Goal: Communication & Community: Ask a question

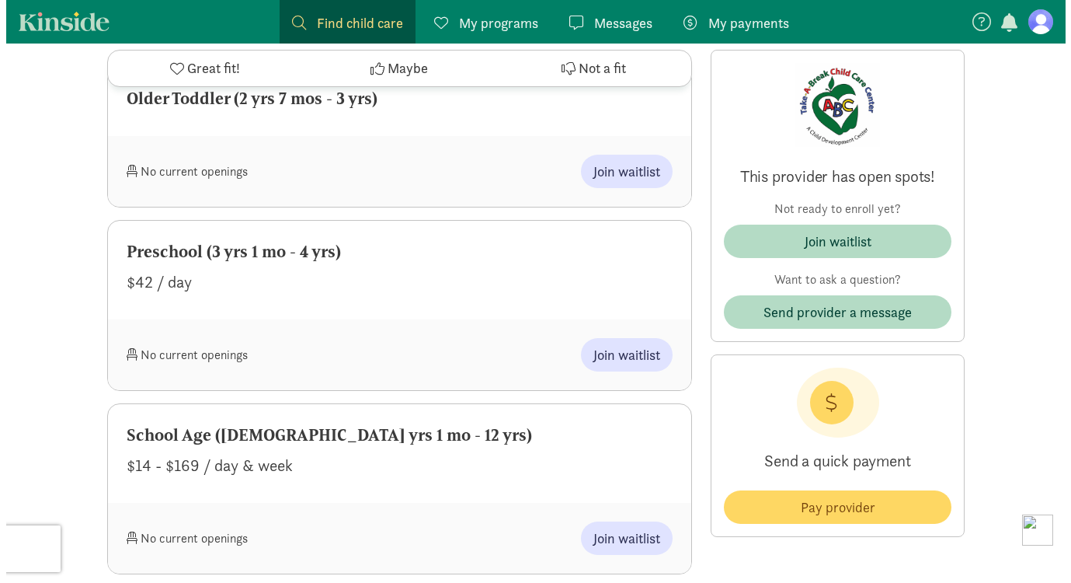
scroll to position [1631, 0]
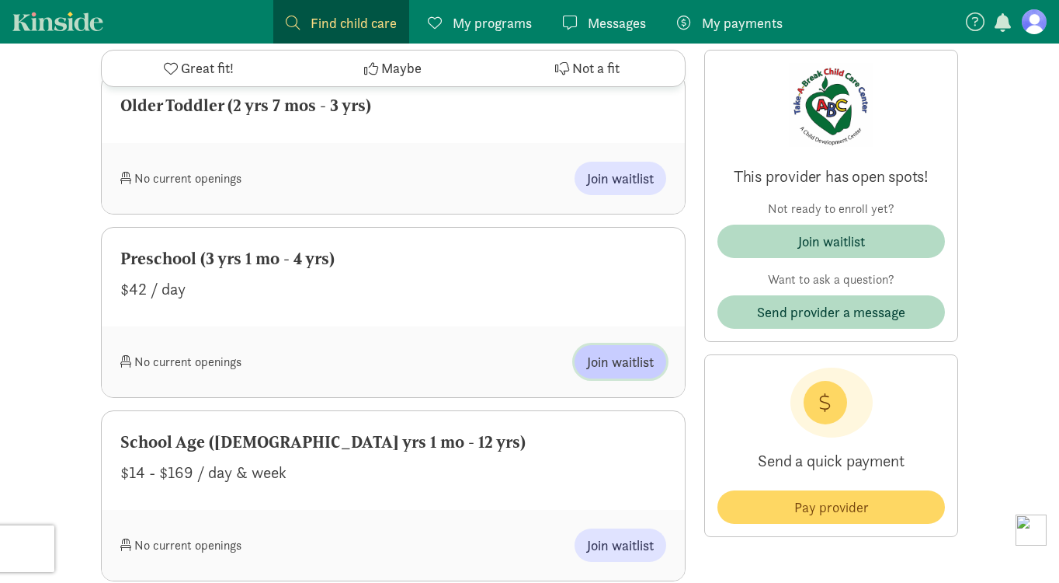
click at [608, 360] on span "Join waitlist" at bounding box center [620, 361] width 67 height 21
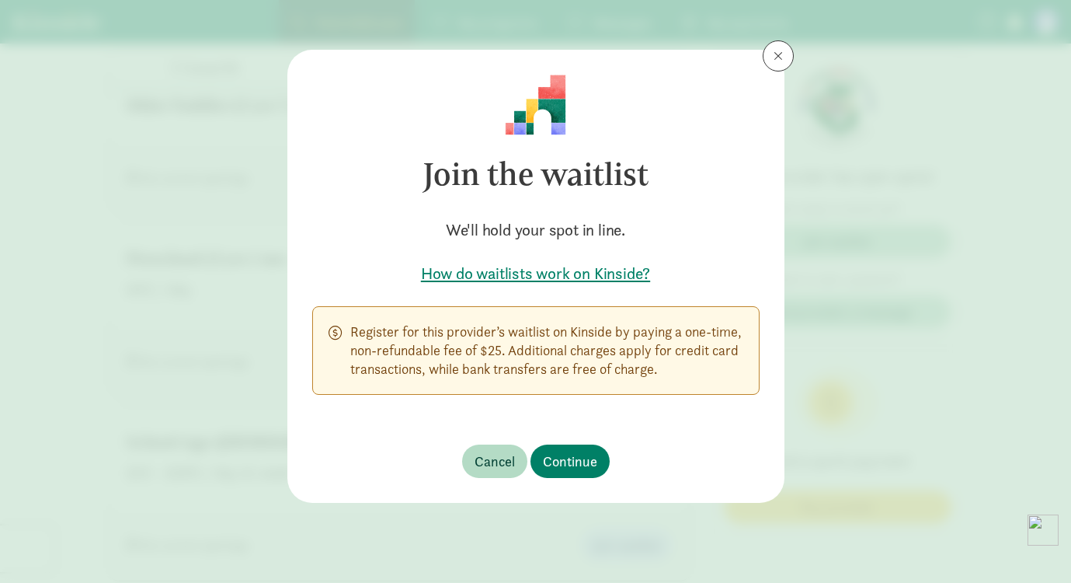
drag, startPoint x: 351, startPoint y: 331, endPoint x: 679, endPoint y: 375, distance: 330.8
click at [679, 375] on p "Register for this provider’s waitlist on Kinside by paying a one-time, non-refu…" at bounding box center [546, 350] width 393 height 56
click at [581, 457] on span "Continue" at bounding box center [570, 460] width 54 height 21
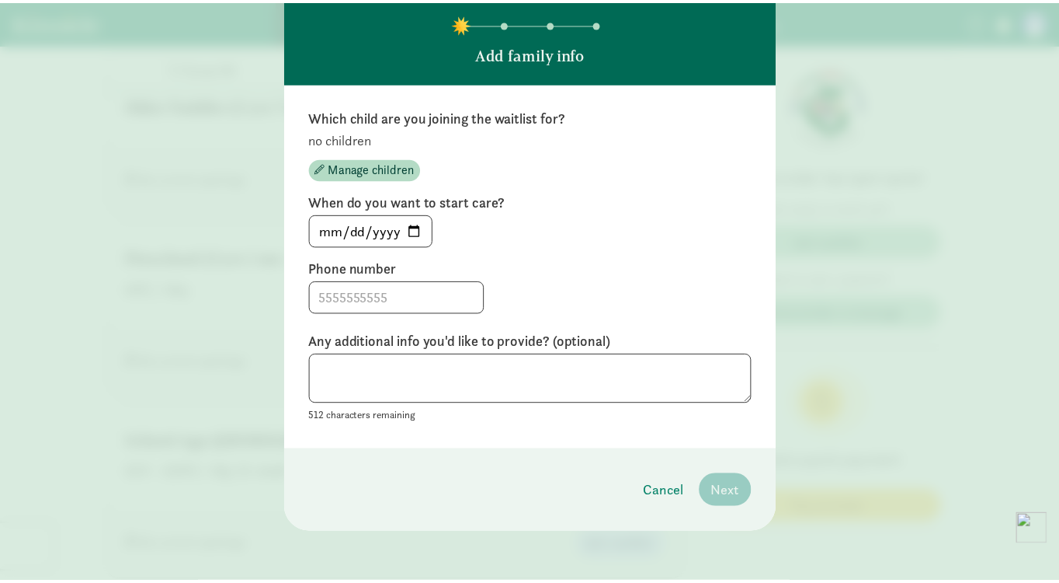
scroll to position [0, 0]
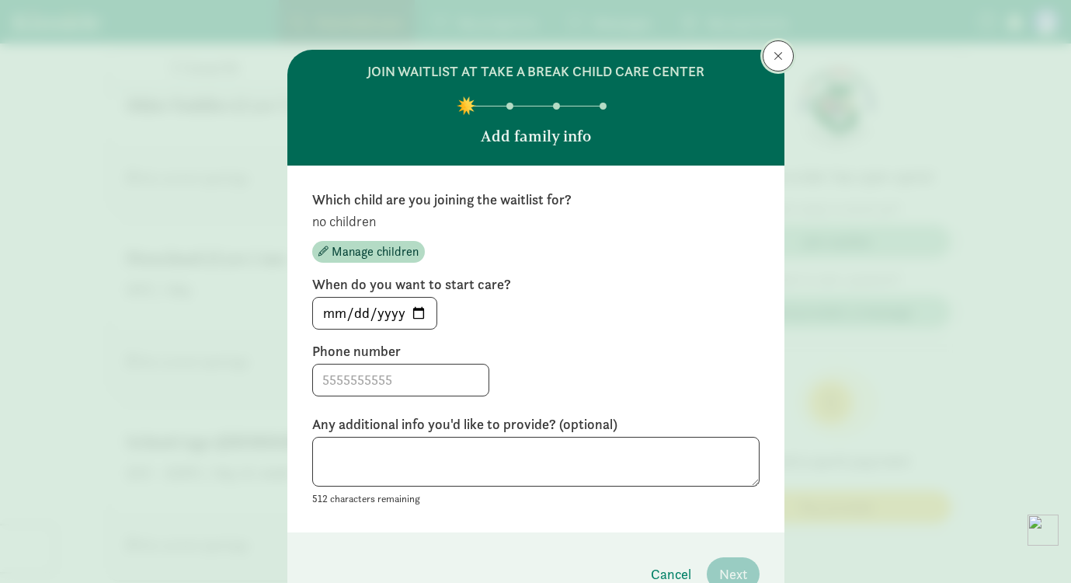
click at [775, 54] on span at bounding box center [778, 56] width 9 height 12
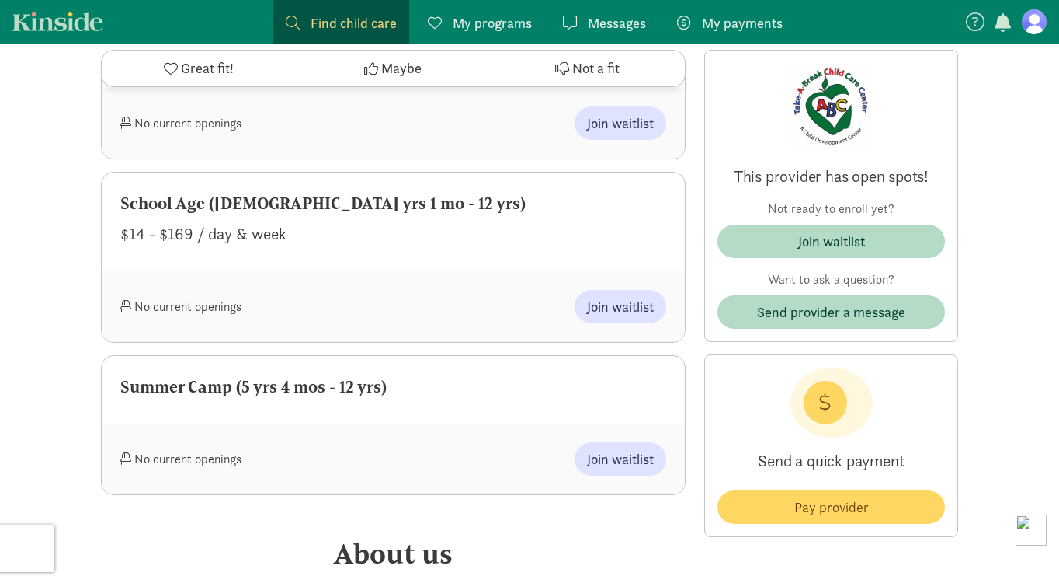
scroll to position [1942, 0]
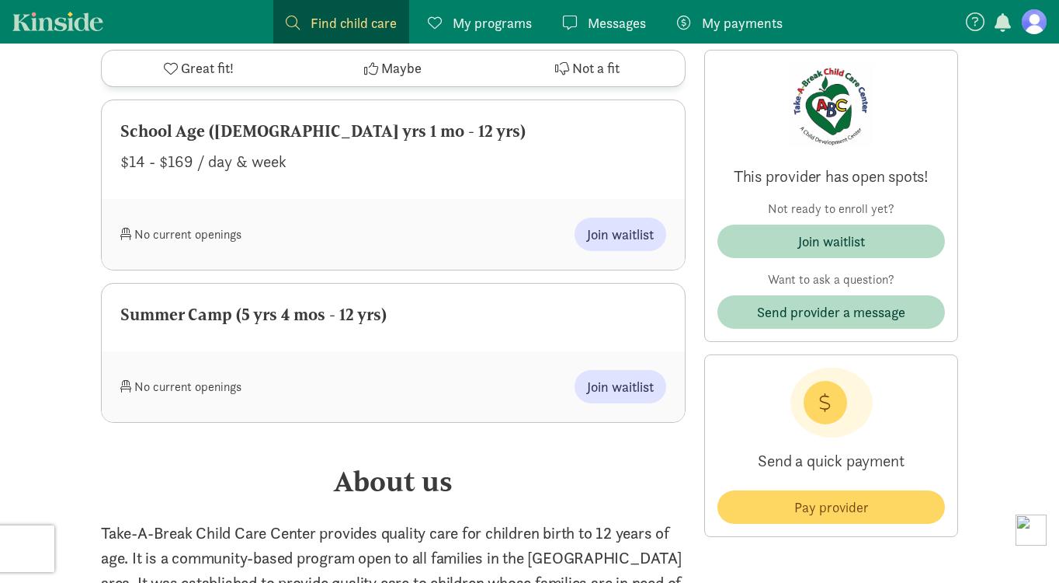
drag, startPoint x: 198, startPoint y: 314, endPoint x: 398, endPoint y: 316, distance: 199.6
click at [398, 316] on div "Summer Camp (5 yrs 4 mos - 12 yrs)" at bounding box center [393, 314] width 546 height 25
click at [438, 312] on div "Summer Camp (5 yrs 4 mos - 12 yrs)" at bounding box center [393, 314] width 546 height 25
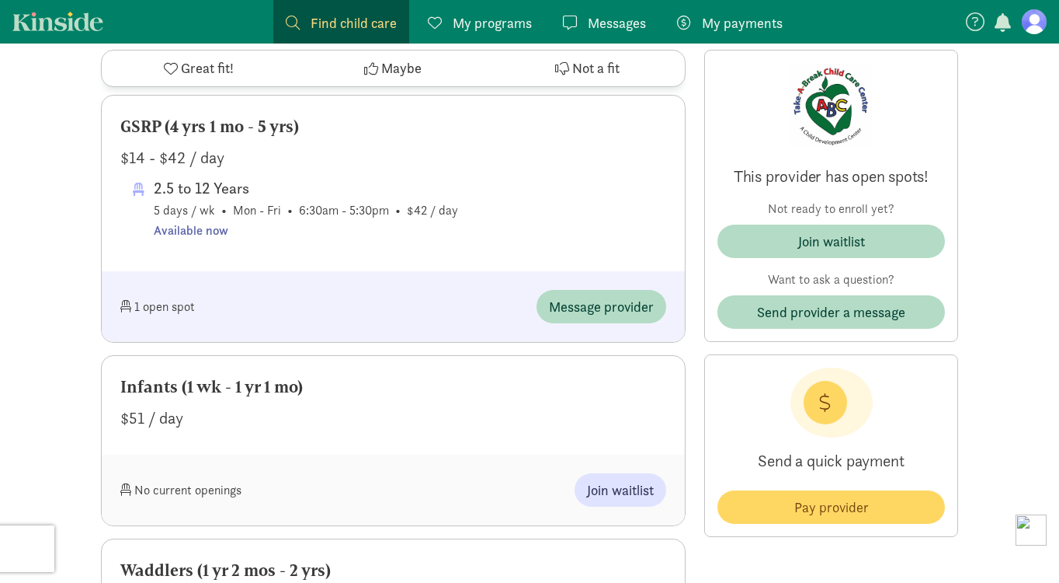
scroll to position [699, 0]
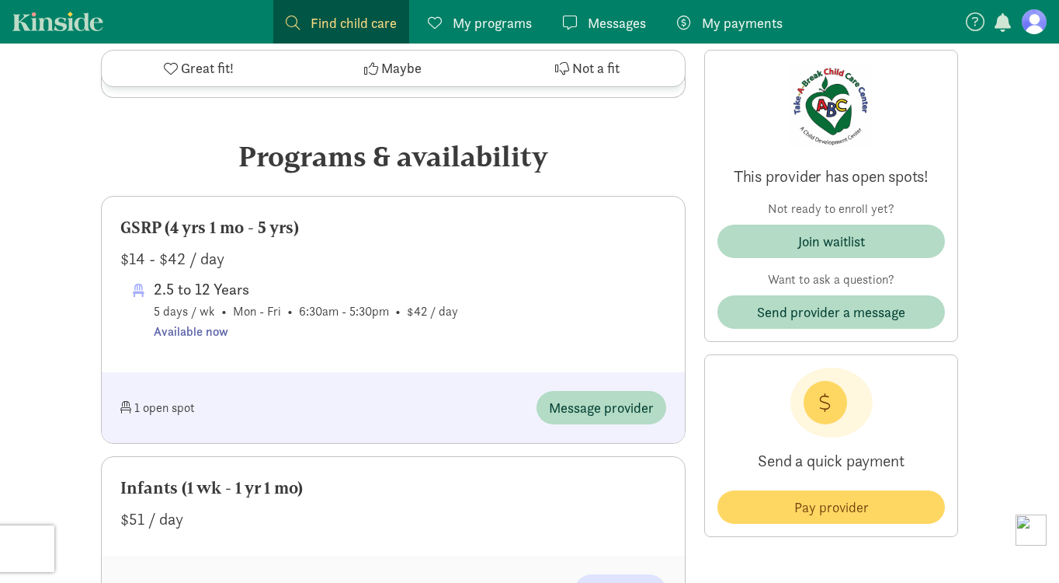
drag, startPoint x: 123, startPoint y: 226, endPoint x: 325, endPoint y: 236, distance: 203.0
click at [325, 236] on div "GSRP (4 yrs 1 mo - 5 yrs)" at bounding box center [393, 227] width 546 height 25
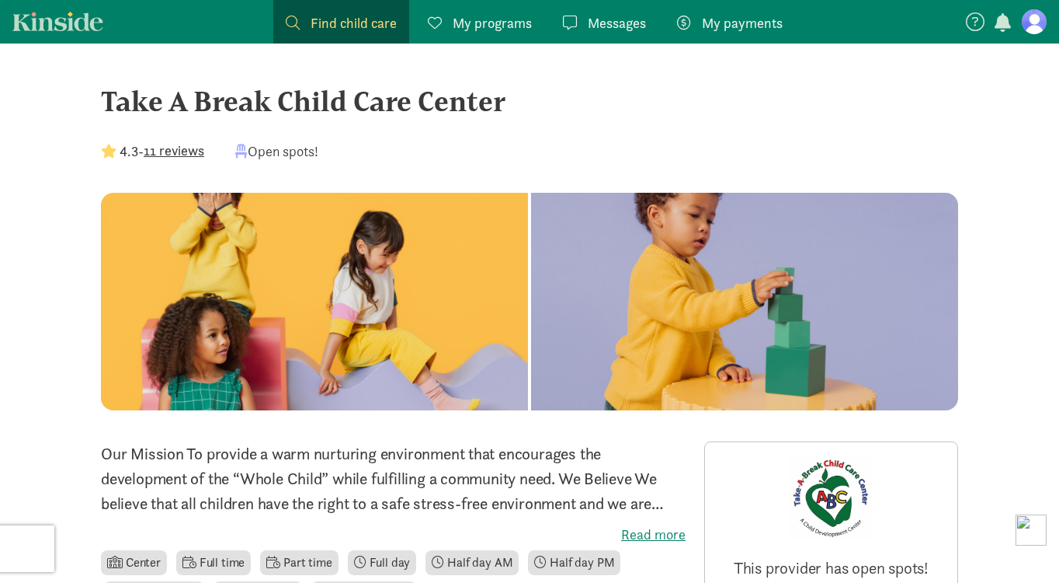
scroll to position [0, 0]
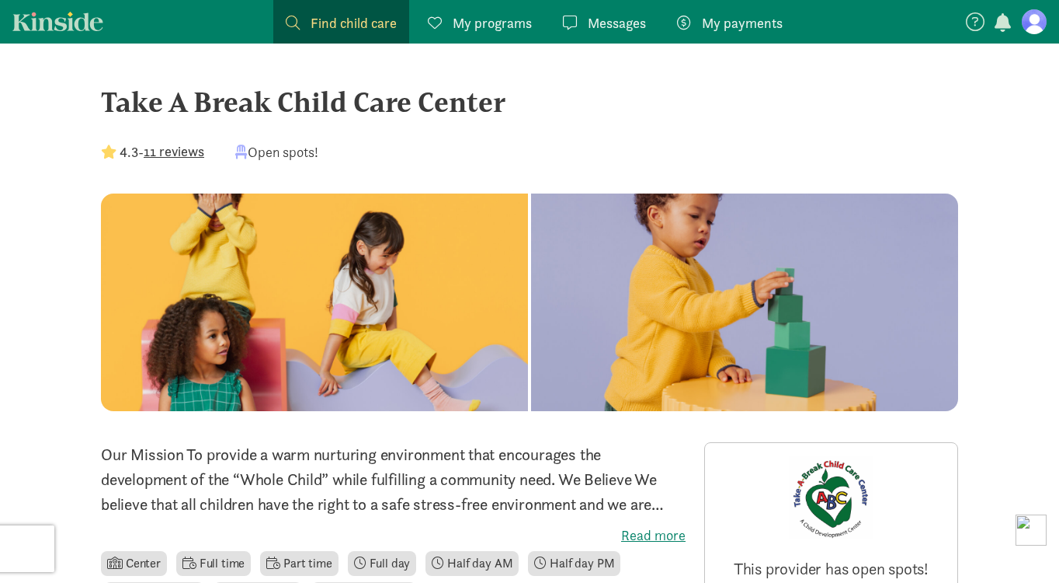
drag, startPoint x: 372, startPoint y: 157, endPoint x: 466, endPoint y: 163, distance: 94.2
click at [466, 163] on div "Take A Break Child Care Center 4.3 - 11 reviews Open spots!" at bounding box center [529, 137] width 857 height 113
click at [471, 100] on div "Take A Break Child Care Center" at bounding box center [529, 102] width 857 height 42
click at [73, 25] on link "Kinside" at bounding box center [57, 21] width 91 height 19
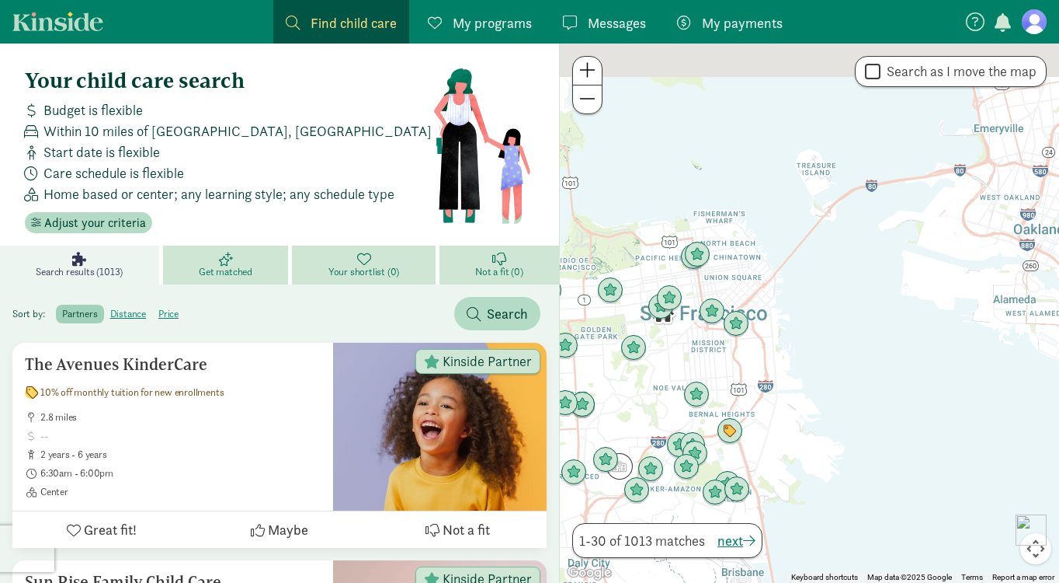
drag, startPoint x: 939, startPoint y: 242, endPoint x: 749, endPoint y: 378, distance: 233.9
click at [749, 378] on div at bounding box center [809, 312] width 499 height 539
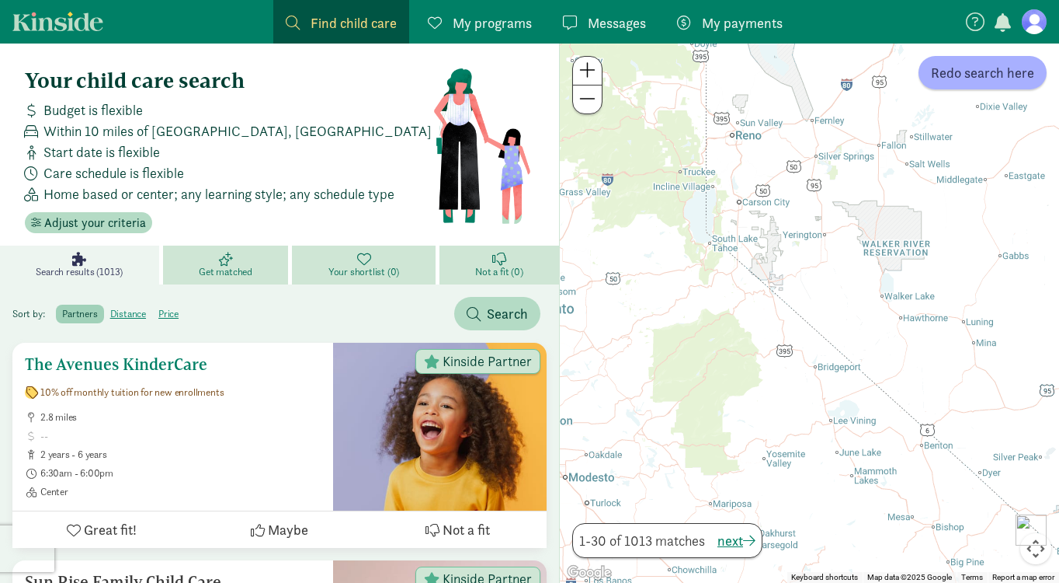
drag, startPoint x: 923, startPoint y: 322, endPoint x: 638, endPoint y: 388, distance: 292.4
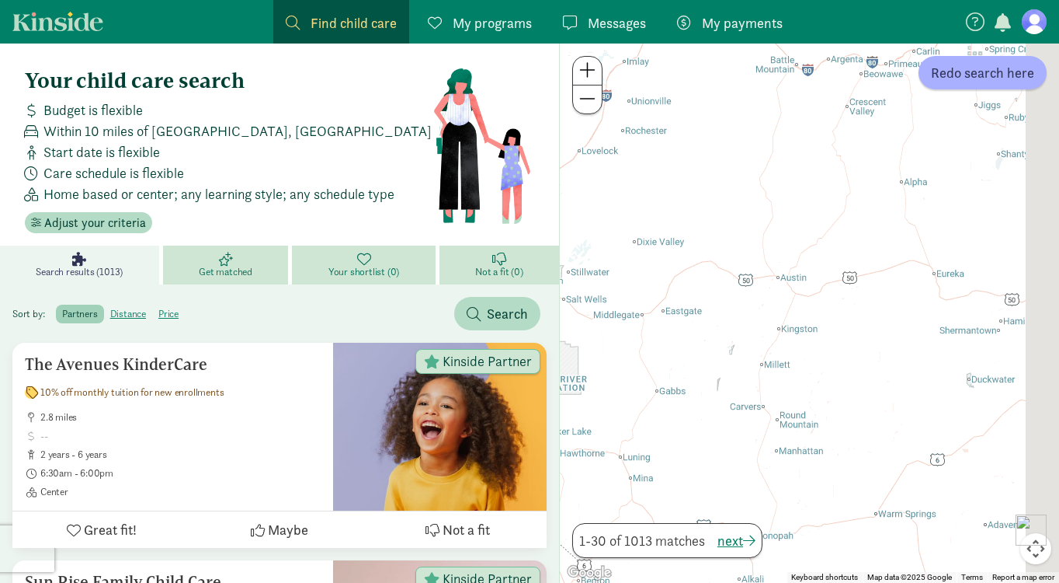
drag, startPoint x: 944, startPoint y: 296, endPoint x: 592, endPoint y: 450, distance: 385.0
click at [588, 450] on div at bounding box center [809, 312] width 499 height 539
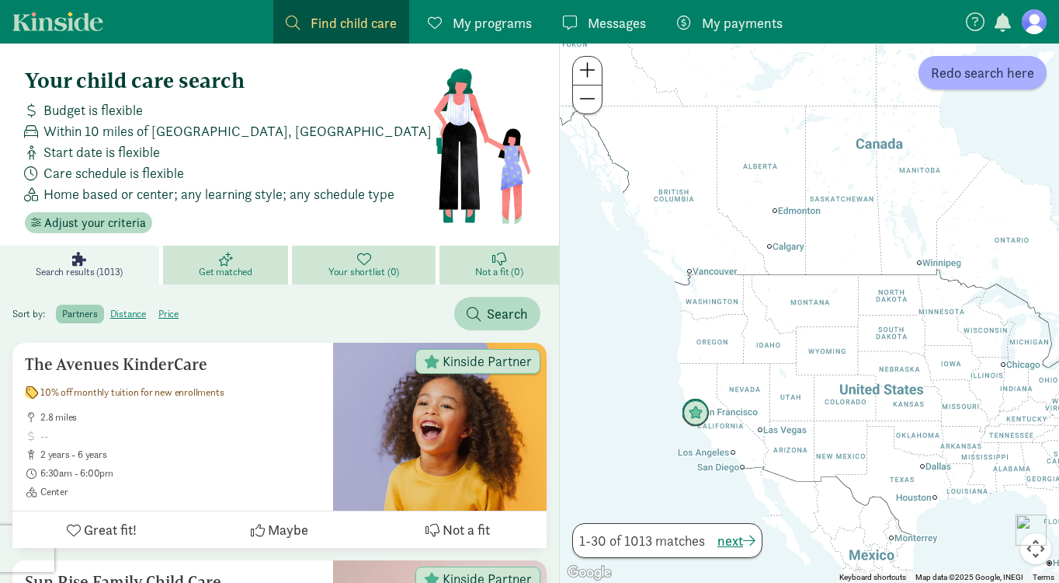
drag, startPoint x: 940, startPoint y: 280, endPoint x: 671, endPoint y: 328, distance: 272.9
click at [671, 328] on div at bounding box center [809, 312] width 499 height 539
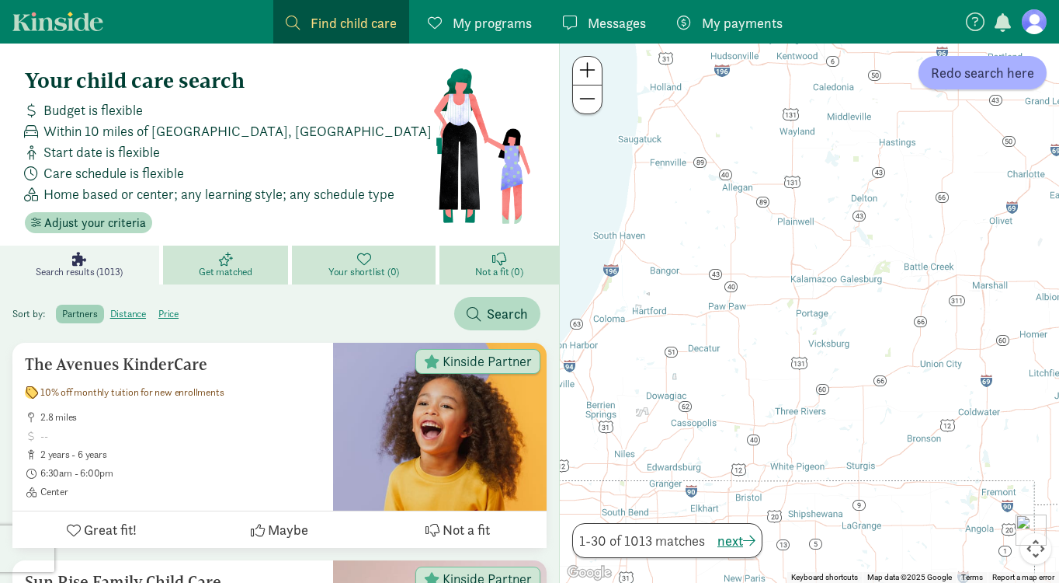
drag, startPoint x: 711, startPoint y: 359, endPoint x: 786, endPoint y: 280, distance: 109.3
click at [786, 280] on div at bounding box center [809, 312] width 499 height 539
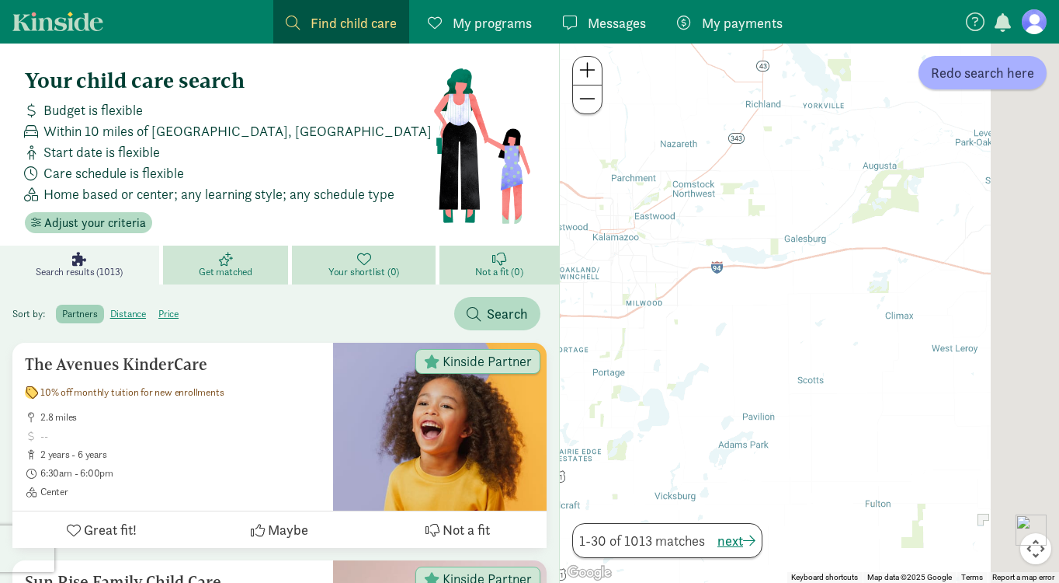
drag, startPoint x: 937, startPoint y: 297, endPoint x: 574, endPoint y: 411, distance: 380.0
click at [574, 411] on div at bounding box center [809, 312] width 499 height 539
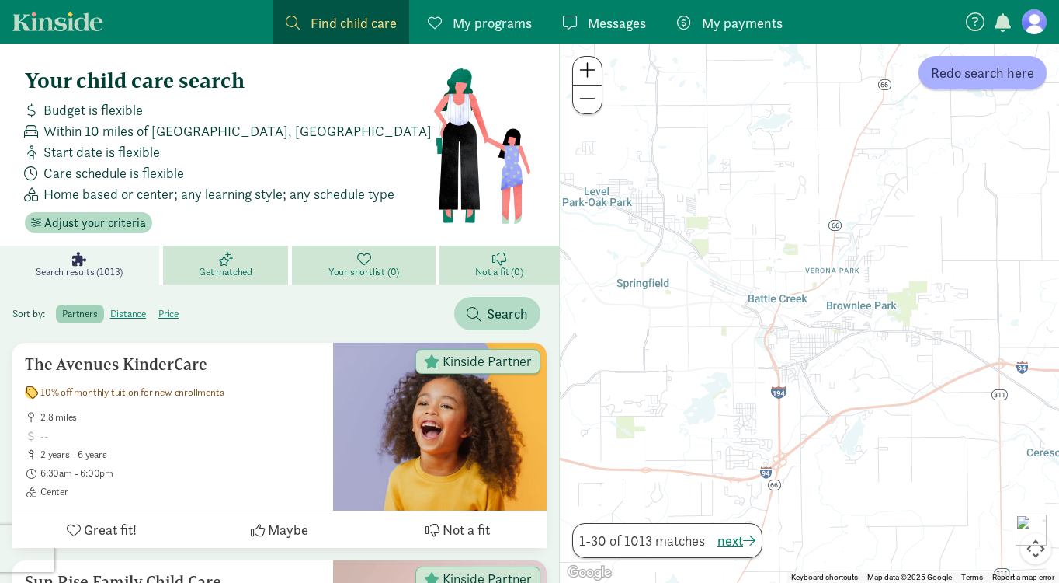
drag, startPoint x: 928, startPoint y: 270, endPoint x: 691, endPoint y: 391, distance: 266.1
click at [681, 399] on div at bounding box center [809, 312] width 499 height 539
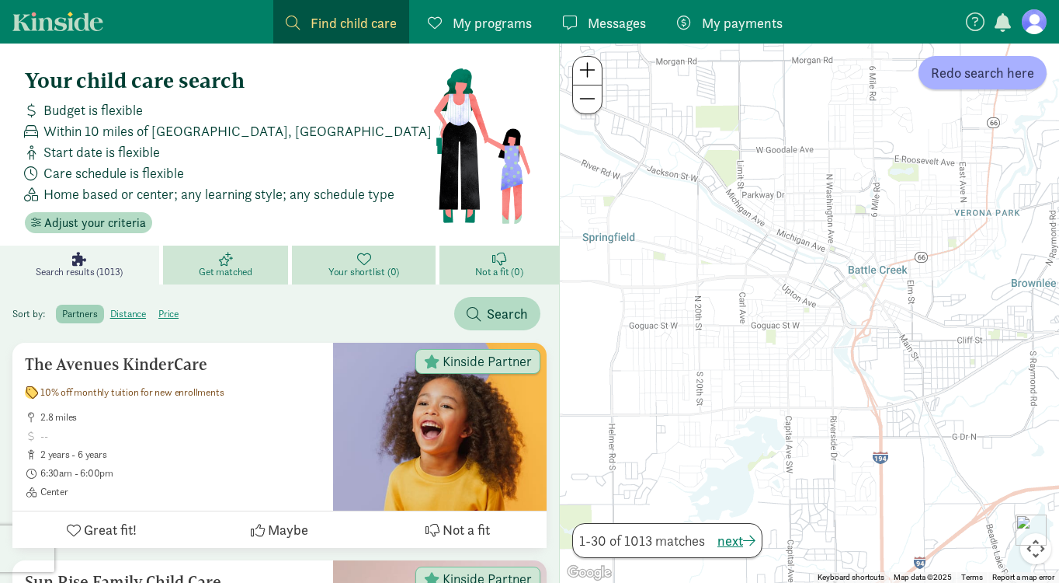
drag, startPoint x: 739, startPoint y: 306, endPoint x: 788, endPoint y: 351, distance: 67.1
click at [781, 357] on div at bounding box center [809, 312] width 499 height 539
click at [1005, 64] on span "Redo search here" at bounding box center [982, 72] width 103 height 21
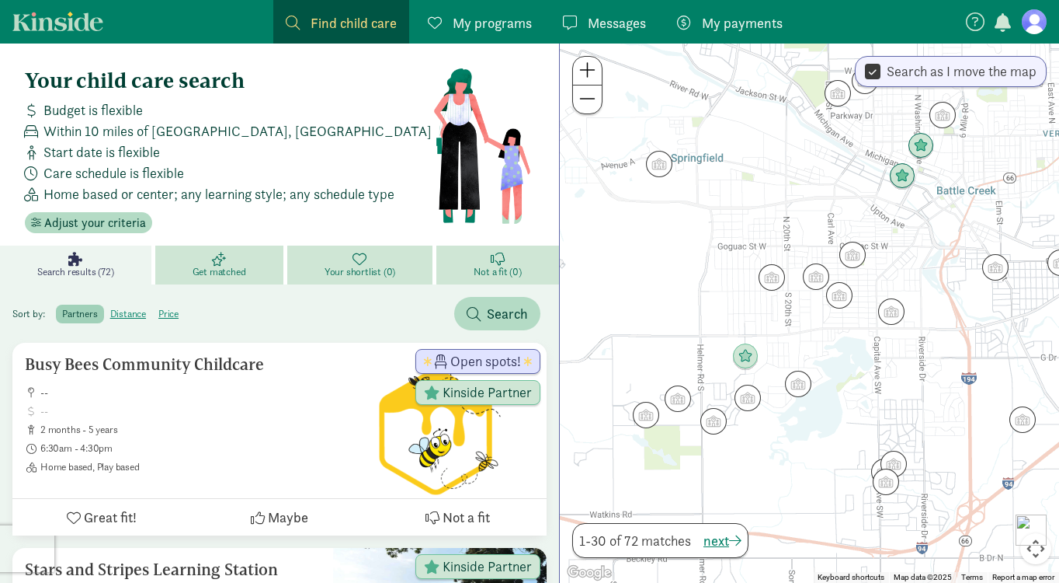
drag, startPoint x: 732, startPoint y: 431, endPoint x: 812, endPoint y: 355, distance: 111.0
click at [812, 357] on div at bounding box center [809, 312] width 499 height 539
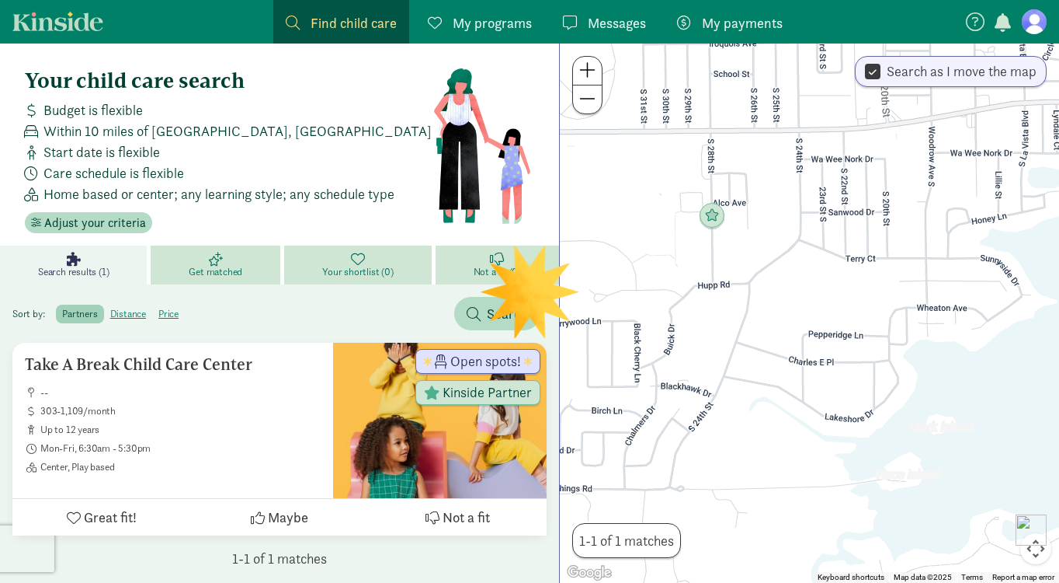
drag, startPoint x: 925, startPoint y: 310, endPoint x: 791, endPoint y: 242, distance: 150.4
click at [791, 242] on div at bounding box center [809, 312] width 499 height 539
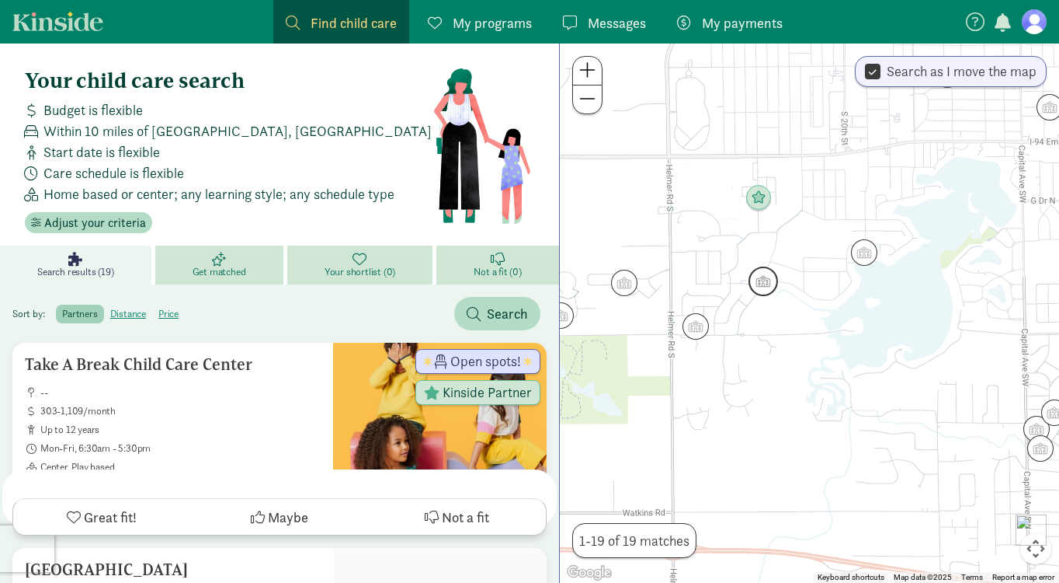
click at [767, 284] on img "Click to see details" at bounding box center [764, 281] width 30 height 30
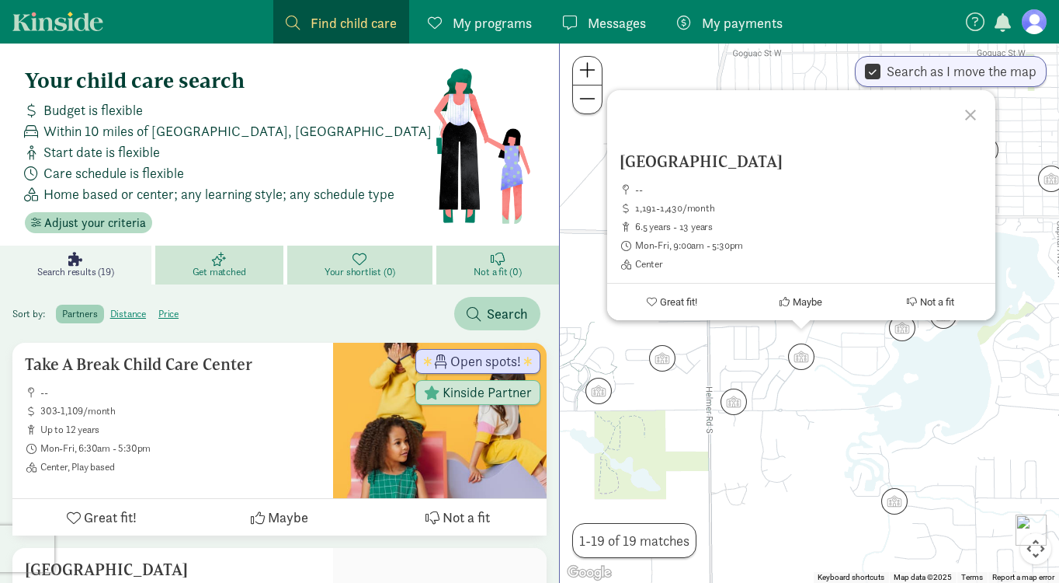
click at [971, 109] on div at bounding box center [973, 112] width 45 height 45
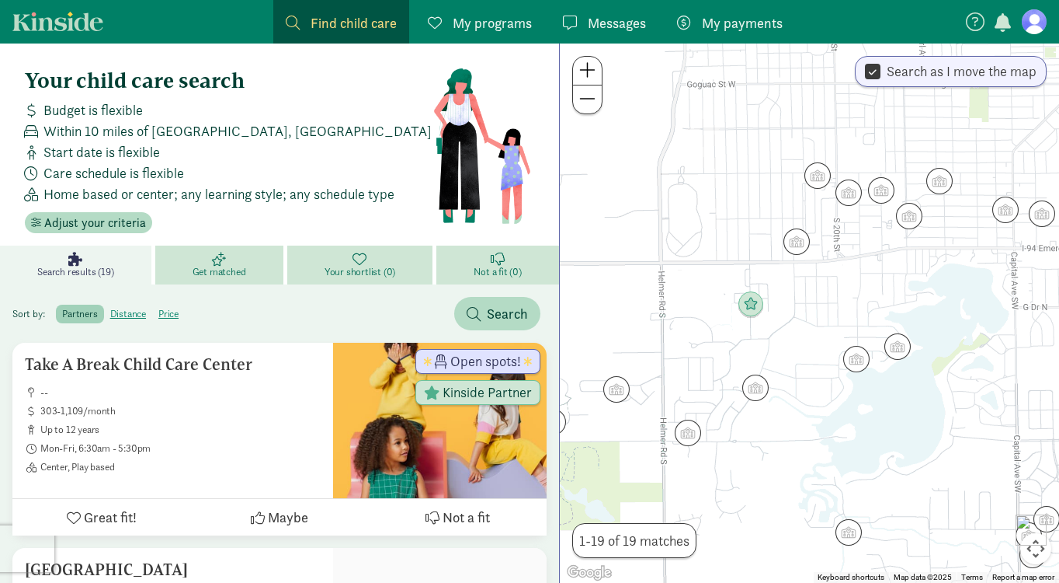
drag, startPoint x: 875, startPoint y: 273, endPoint x: 826, endPoint y: 305, distance: 58.4
click at [826, 305] on div at bounding box center [809, 312] width 499 height 539
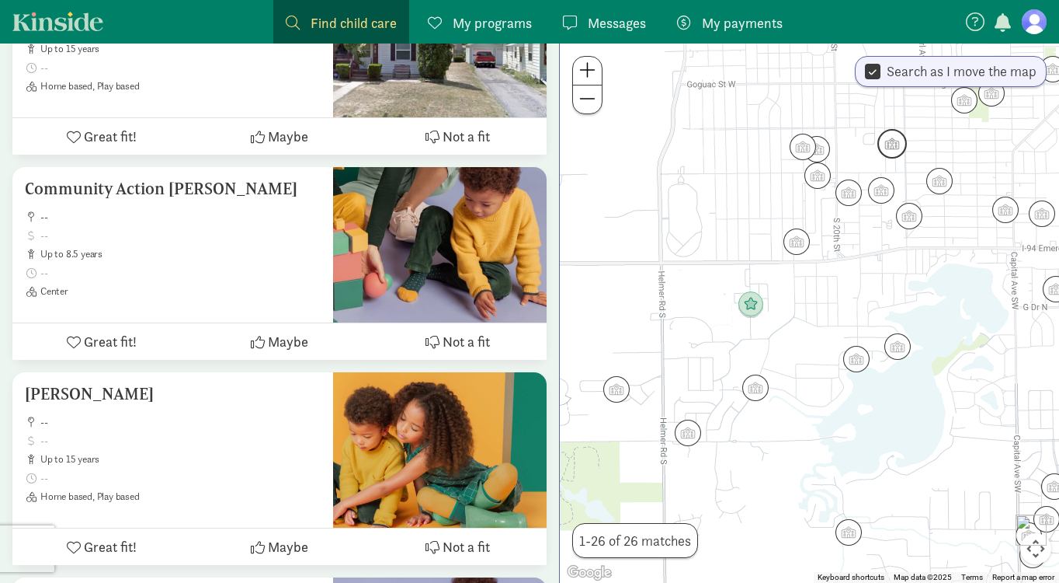
scroll to position [1010, 0]
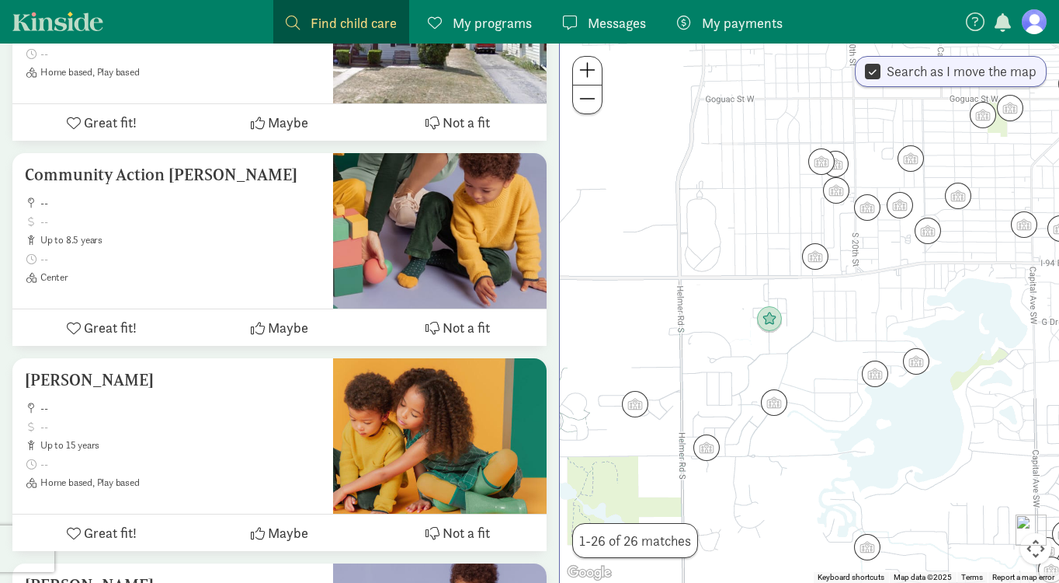
drag, startPoint x: 809, startPoint y: 285, endPoint x: 830, endPoint y: 302, distance: 27.1
click at [830, 302] on div at bounding box center [809, 312] width 499 height 539
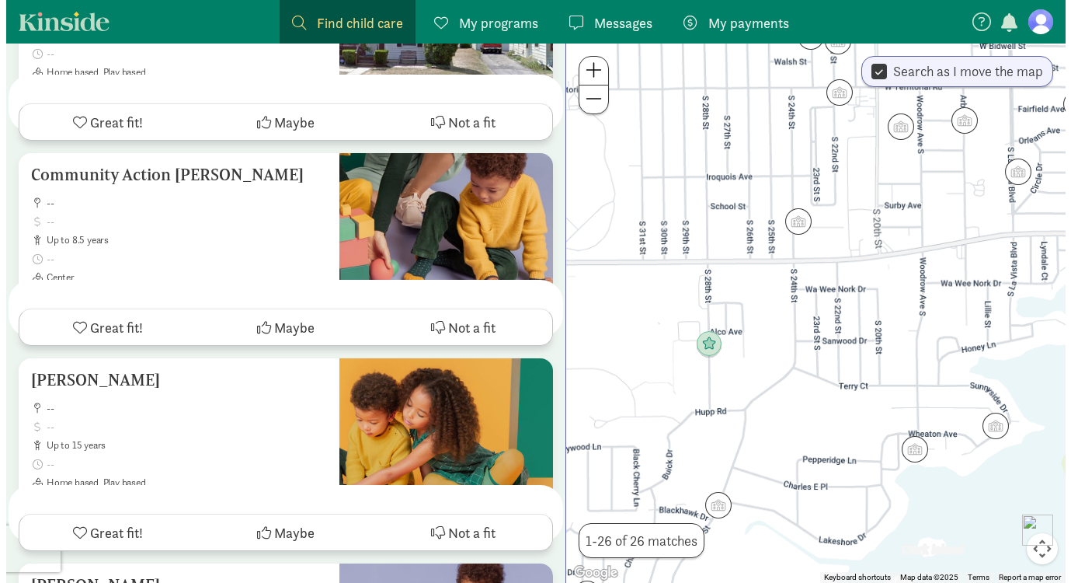
scroll to position [0, 0]
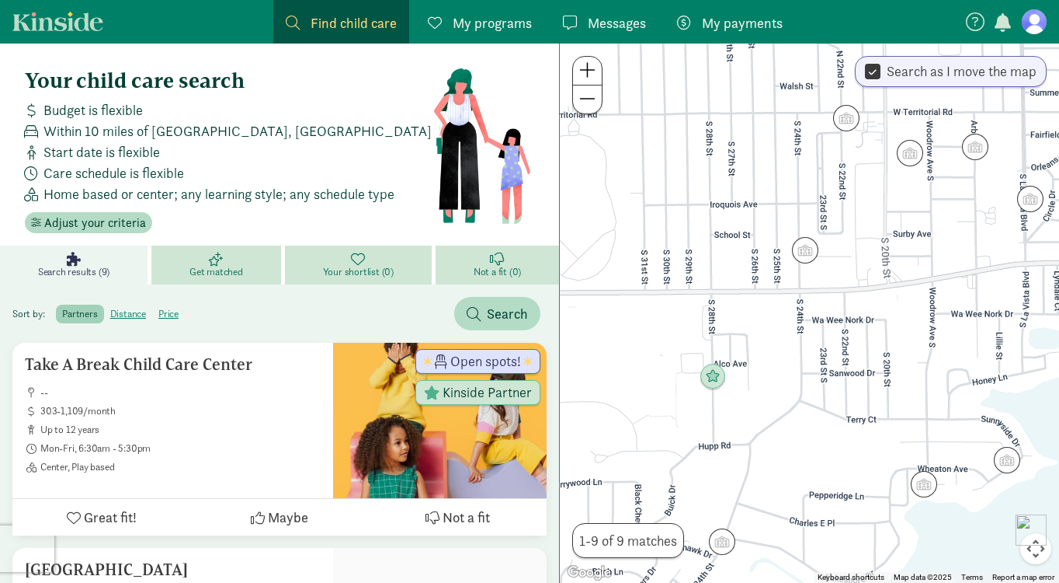
drag, startPoint x: 851, startPoint y: 275, endPoint x: 872, endPoint y: 315, distance: 45.5
click at [867, 308] on div at bounding box center [809, 312] width 499 height 539
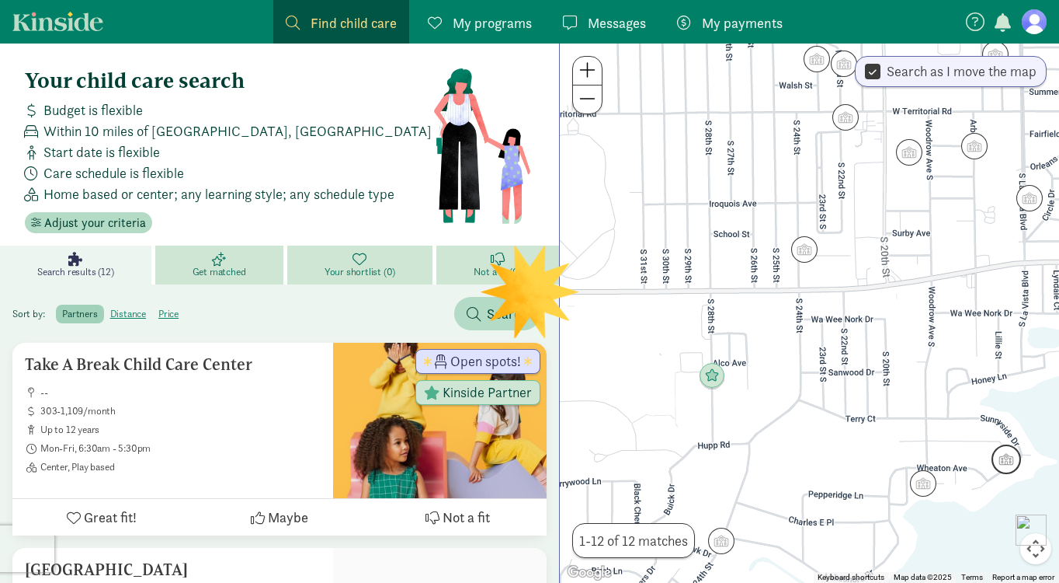
click at [1006, 454] on img "Click to see details" at bounding box center [1007, 459] width 30 height 30
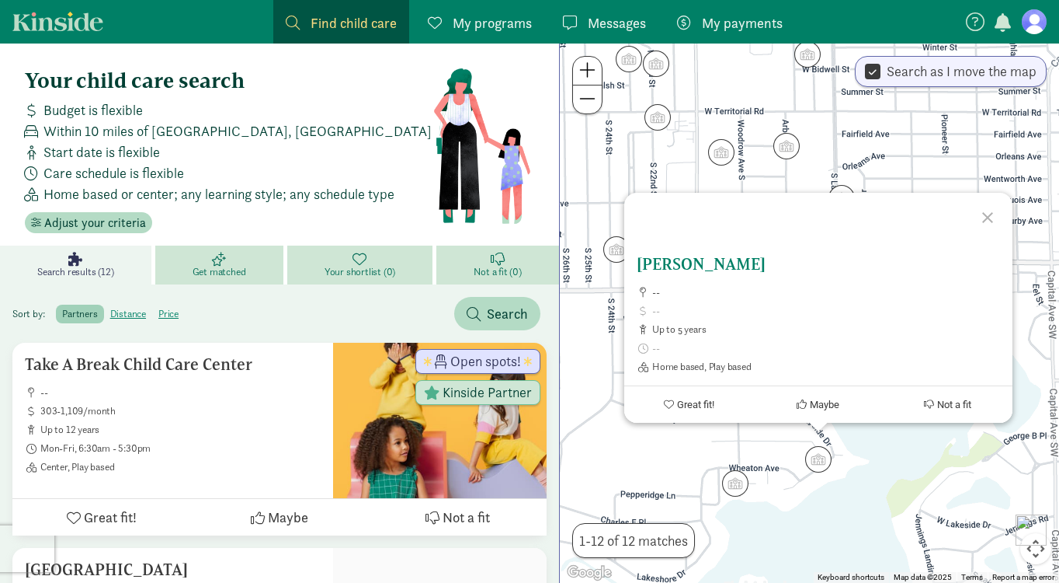
click at [677, 270] on h5 "Shannon Flesch" at bounding box center [819, 264] width 364 height 19
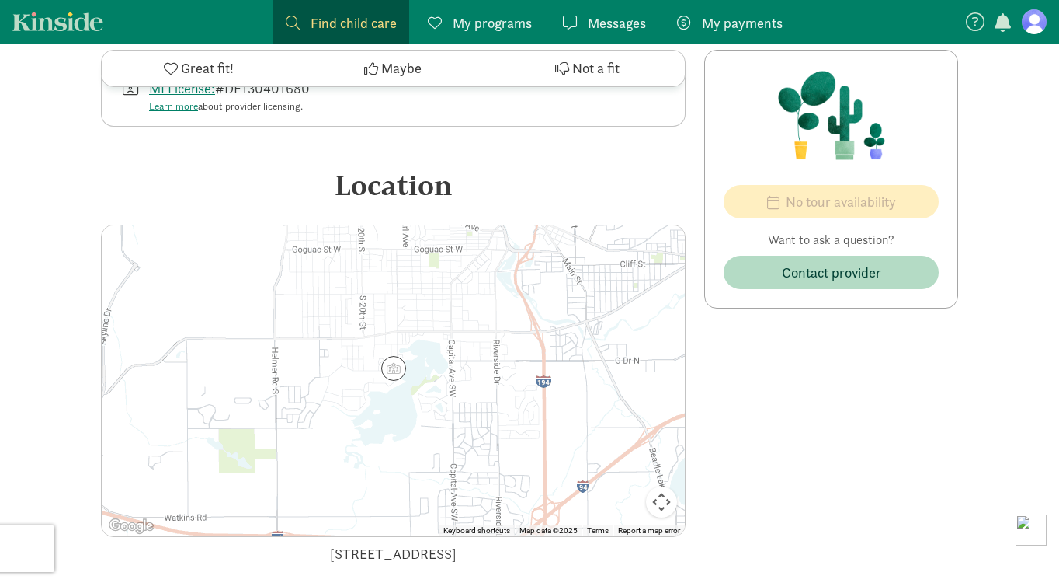
scroll to position [544, 0]
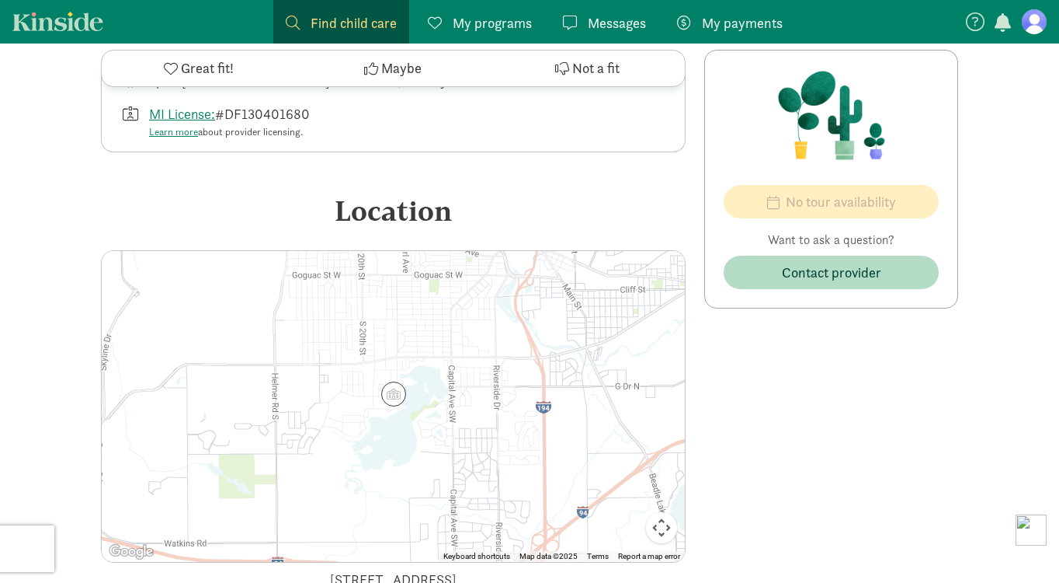
click at [394, 381] on img at bounding box center [393, 393] width 25 height 25
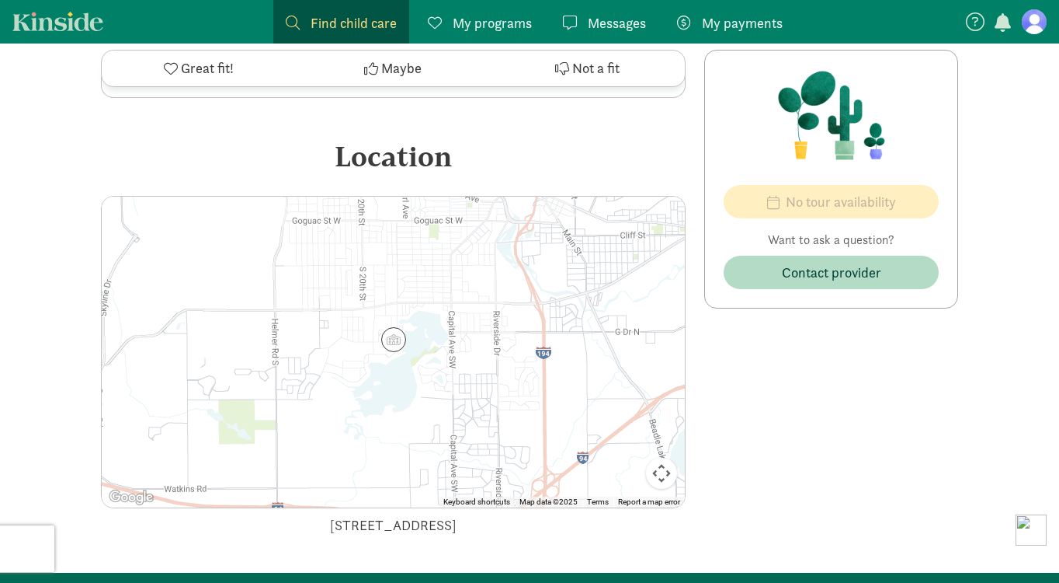
scroll to position [621, 0]
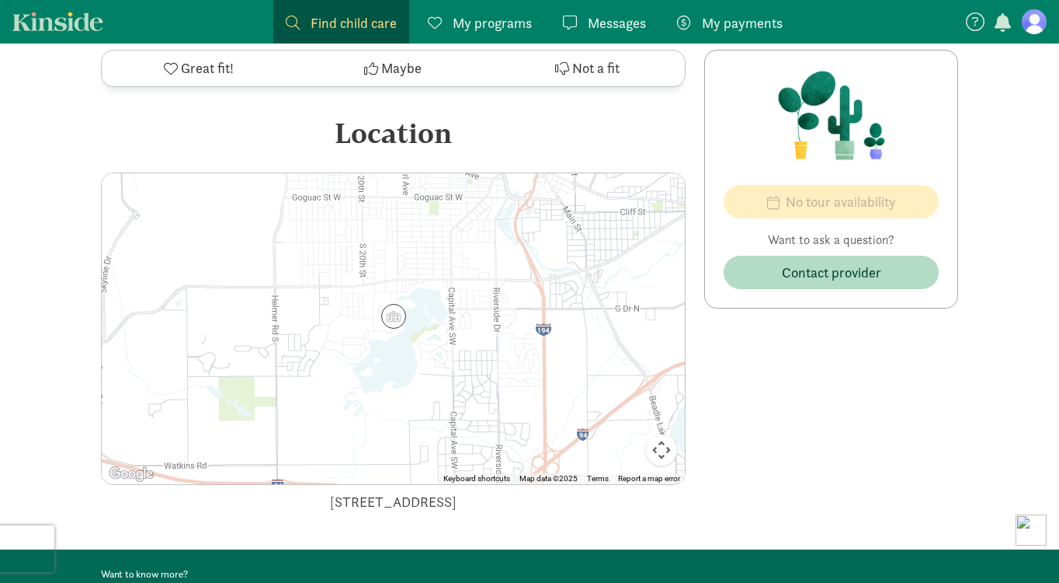
drag, startPoint x: 263, startPoint y: 476, endPoint x: 530, endPoint y: 486, distance: 267.4
click at [530, 491] on div "[STREET_ADDRESS]" at bounding box center [393, 501] width 585 height 21
drag, startPoint x: 274, startPoint y: 326, endPoint x: 308, endPoint y: 294, distance: 46.7
click at [308, 294] on div at bounding box center [393, 328] width 583 height 311
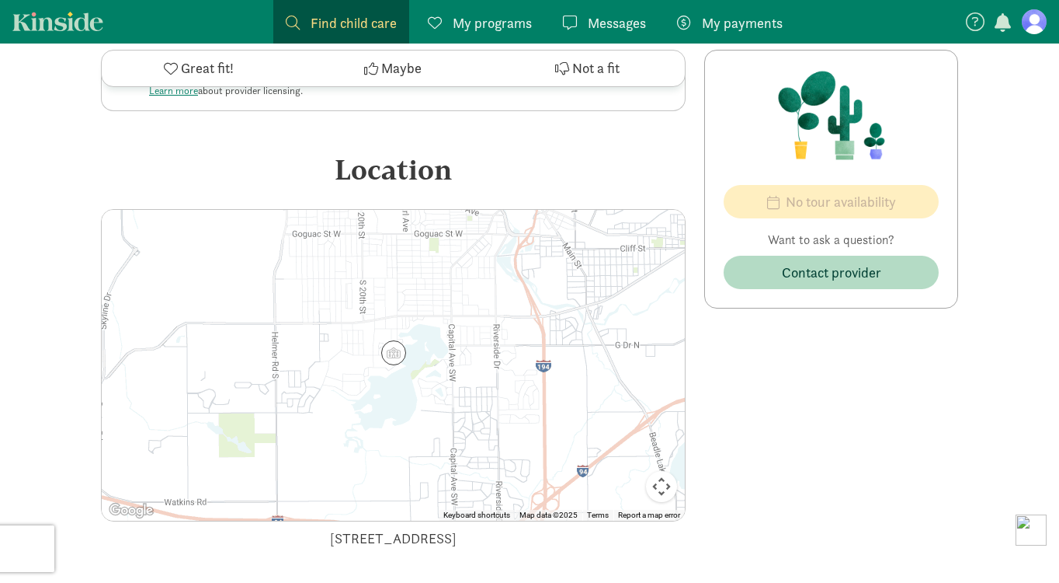
scroll to position [492, 0]
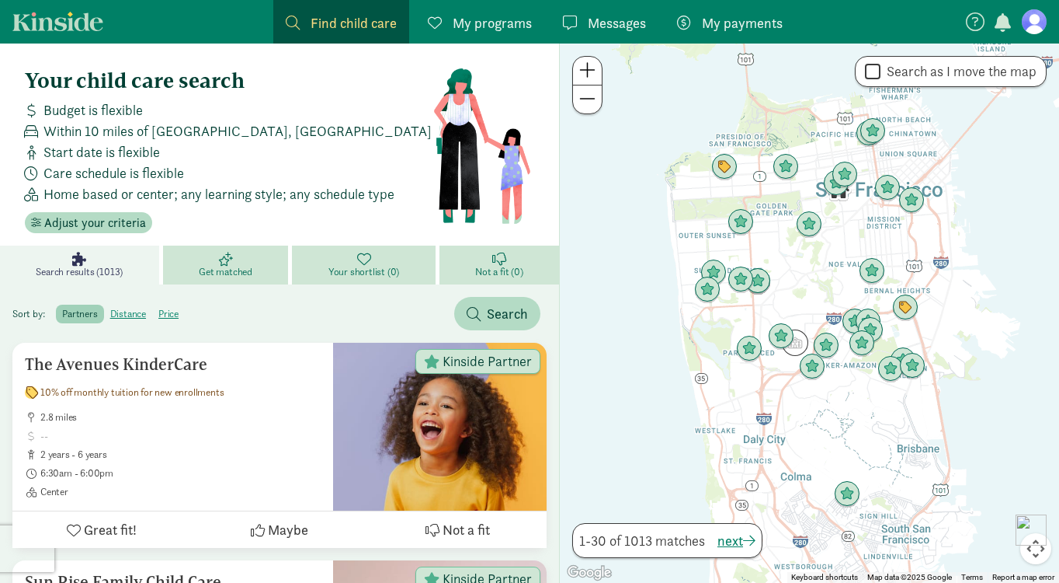
drag, startPoint x: 413, startPoint y: 325, endPoint x: 391, endPoint y: 315, distance: 24.0
click at [322, 24] on span "Find child care" at bounding box center [354, 22] width 86 height 21
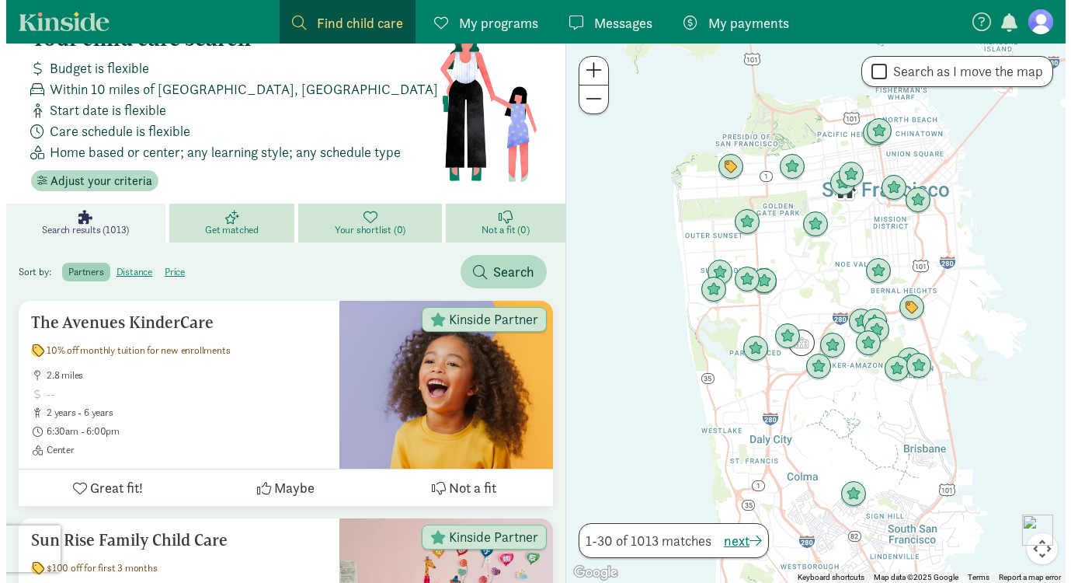
scroll to position [78, 0]
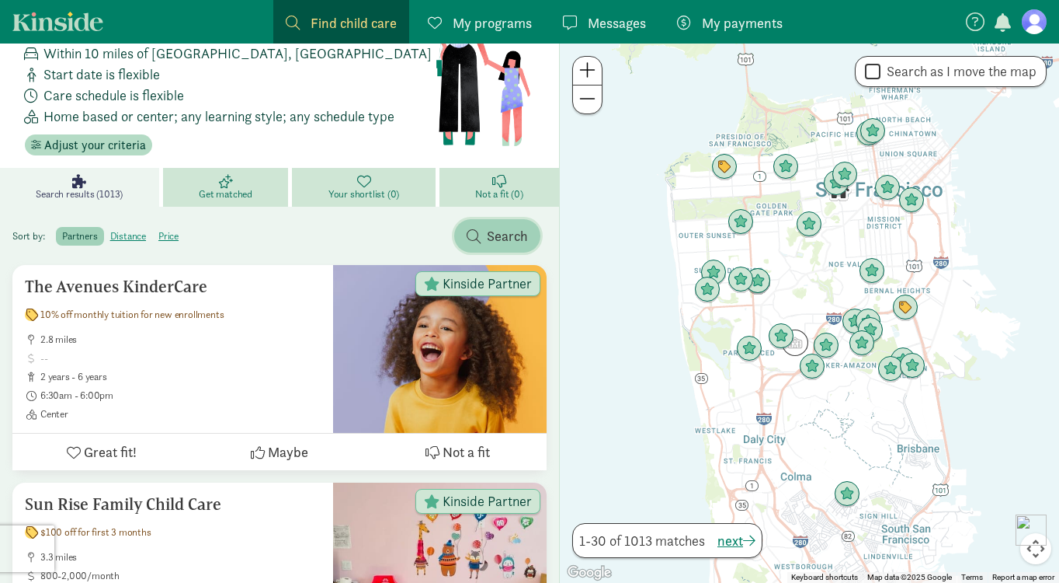
click at [496, 235] on span "Search" at bounding box center [507, 235] width 41 height 21
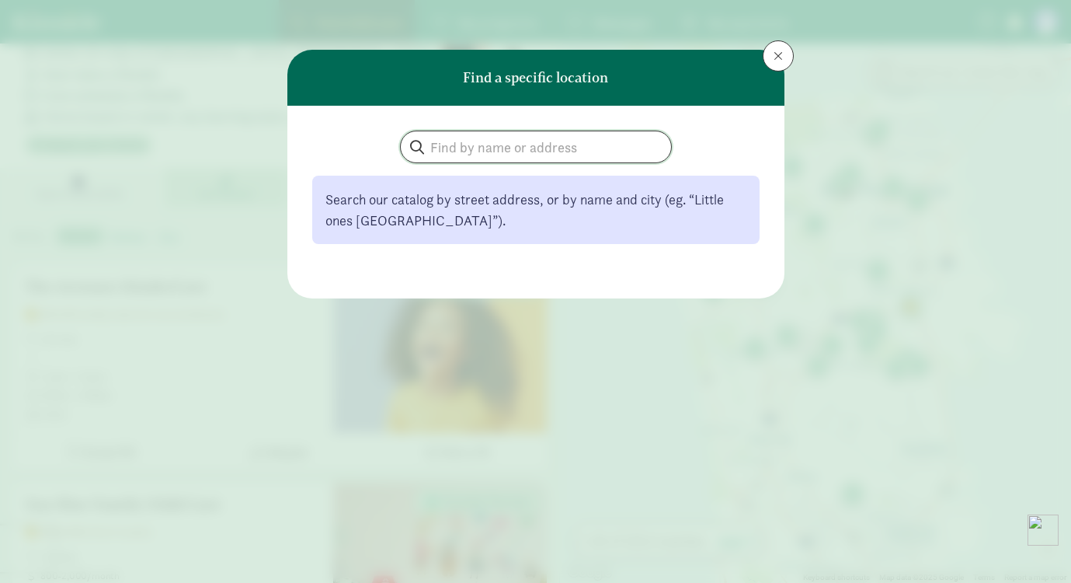
click at [485, 146] on input "search" at bounding box center [536, 146] width 270 height 31
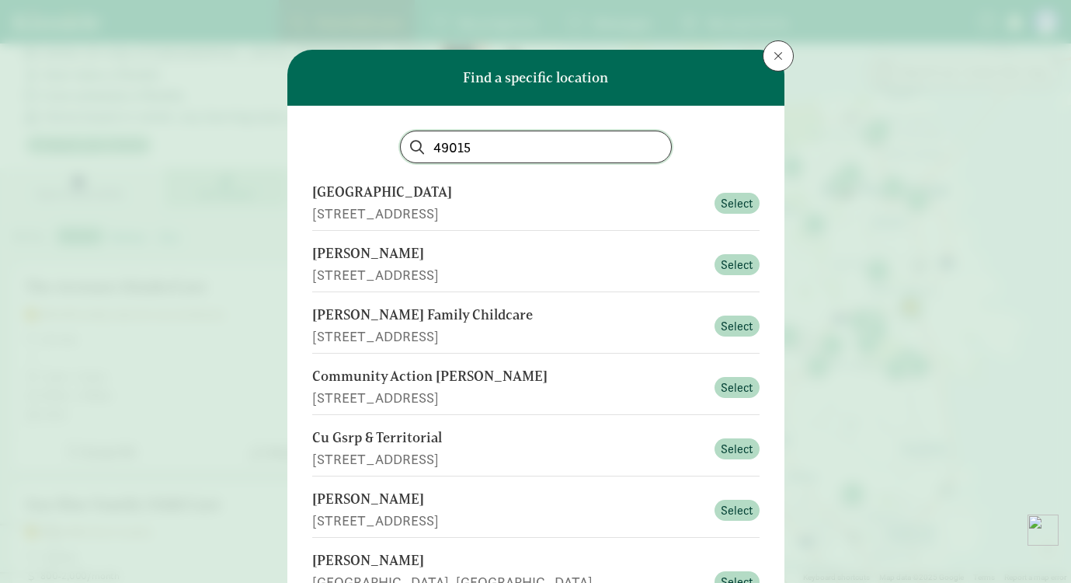
type input "49015"
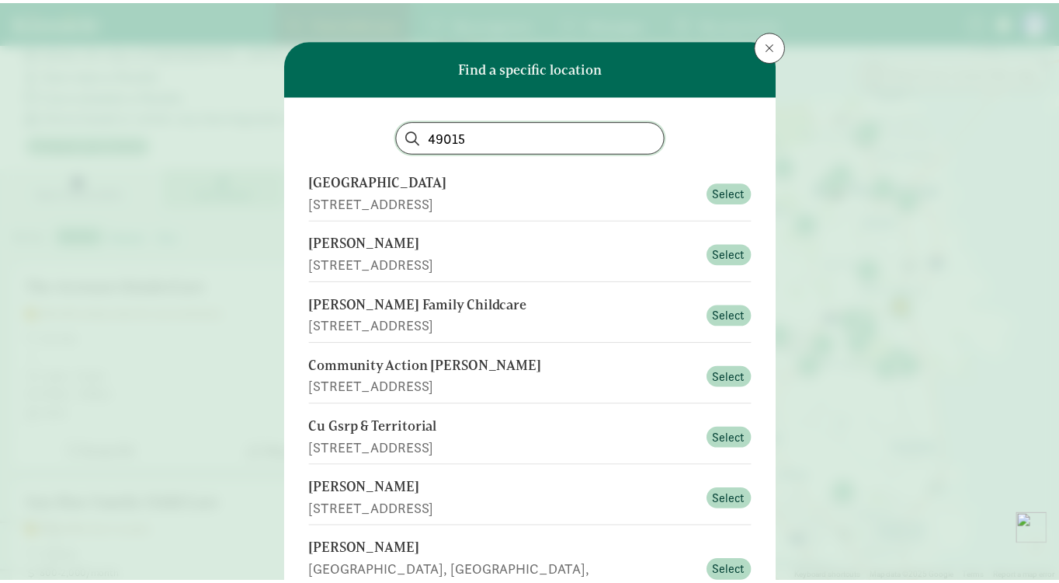
scroll to position [0, 0]
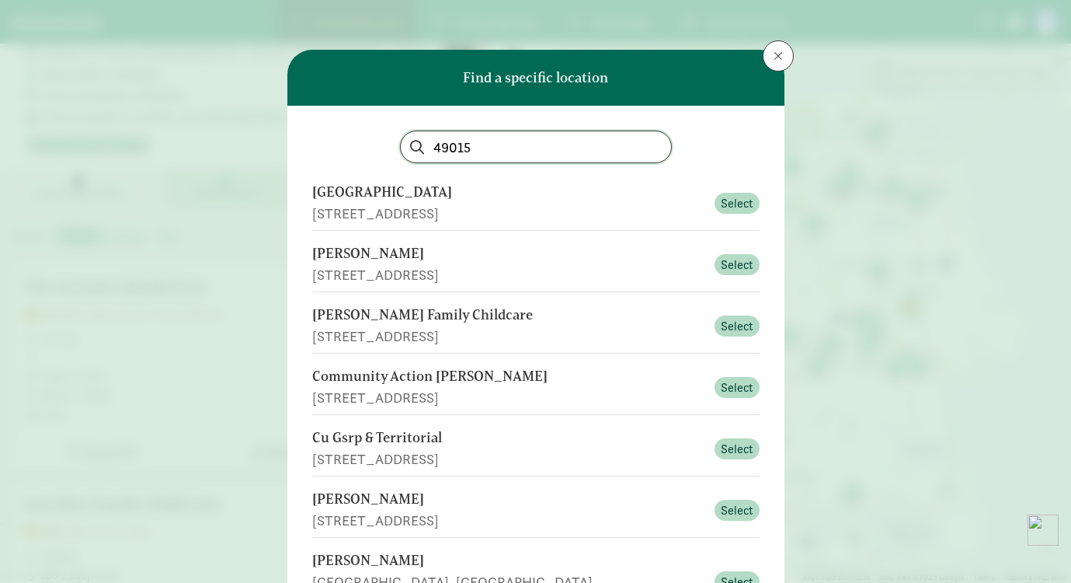
drag, startPoint x: 492, startPoint y: 138, endPoint x: 398, endPoint y: 148, distance: 94.5
click at [401, 148] on input "49015" at bounding box center [536, 146] width 270 height 31
click at [778, 44] on button at bounding box center [778, 55] width 31 height 31
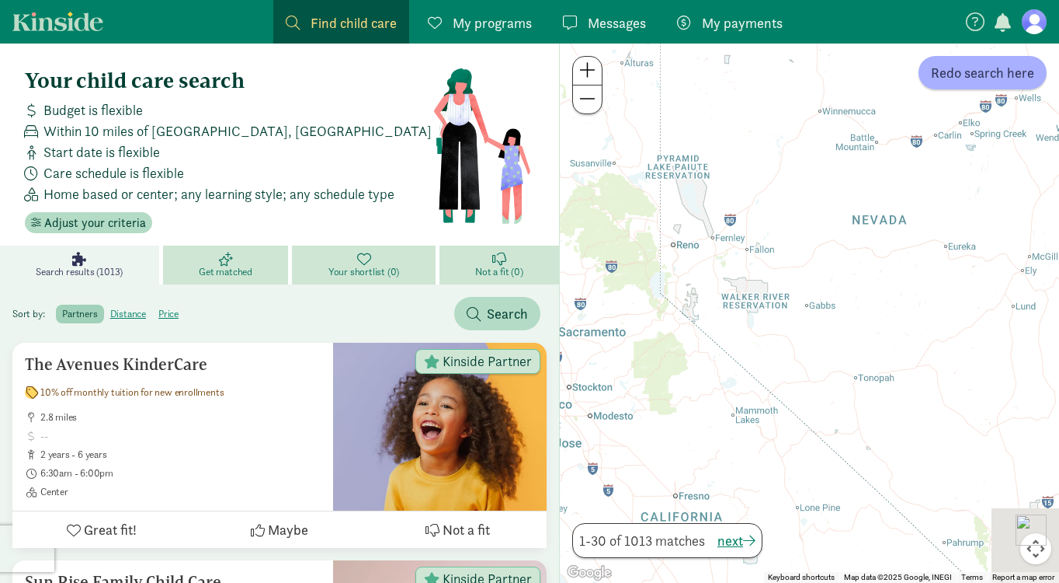
drag, startPoint x: 975, startPoint y: 250, endPoint x: 617, endPoint y: 366, distance: 376.3
click at [617, 366] on div at bounding box center [809, 312] width 499 height 539
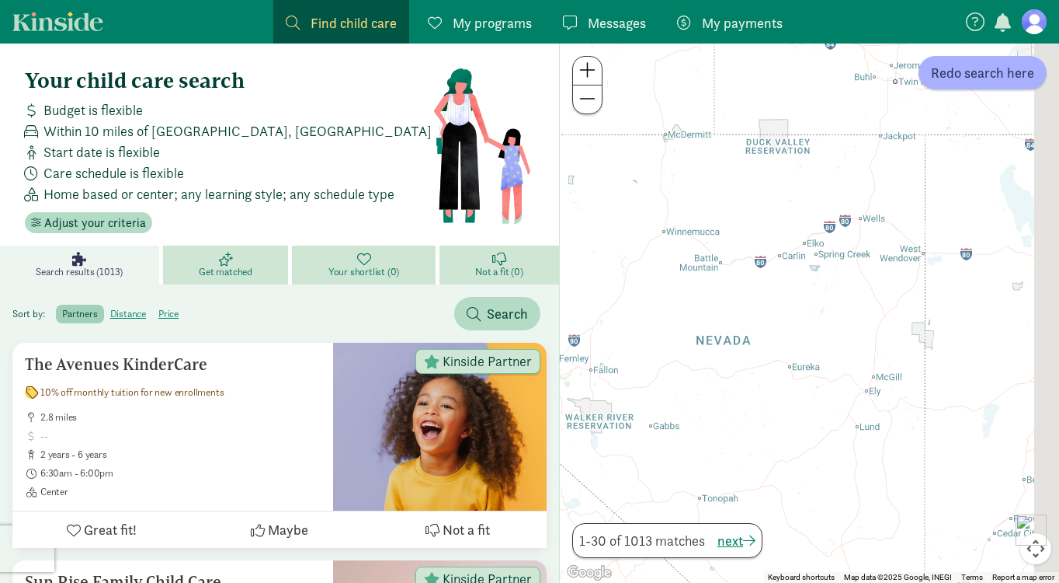
drag, startPoint x: 848, startPoint y: 217, endPoint x: 551, endPoint y: 463, distance: 385.7
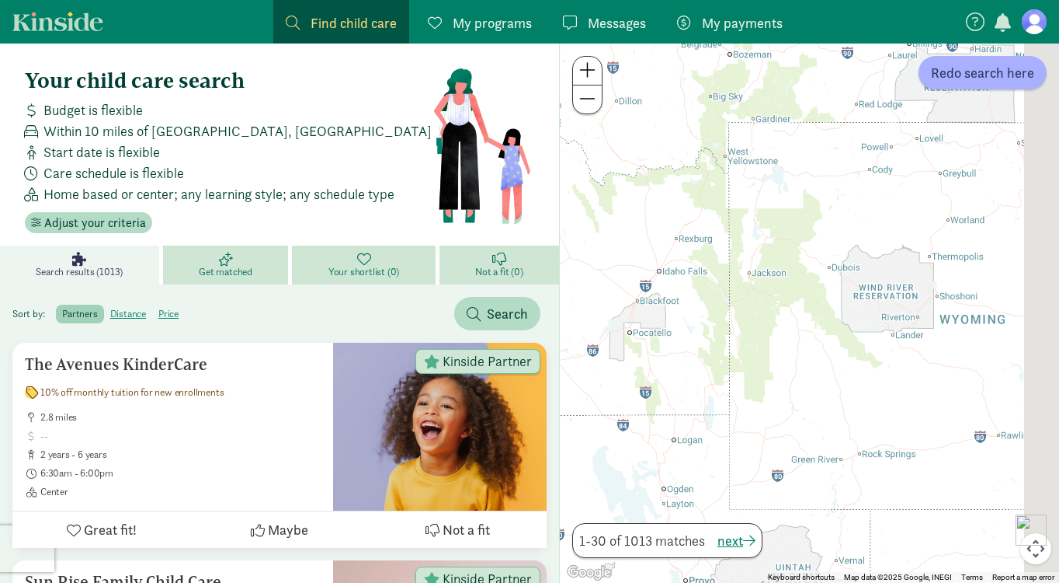
drag, startPoint x: 758, startPoint y: 298, endPoint x: 565, endPoint y: 421, distance: 228.4
click at [565, 421] on div at bounding box center [809, 312] width 499 height 539
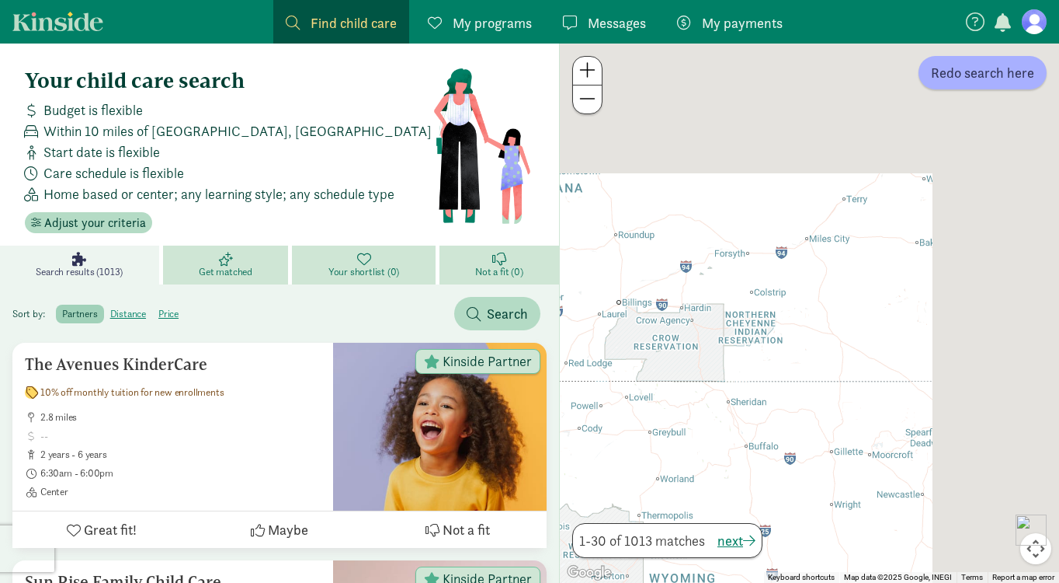
drag, startPoint x: 835, startPoint y: 217, endPoint x: 583, endPoint y: 452, distance: 344.6
click at [583, 452] on div at bounding box center [809, 312] width 499 height 539
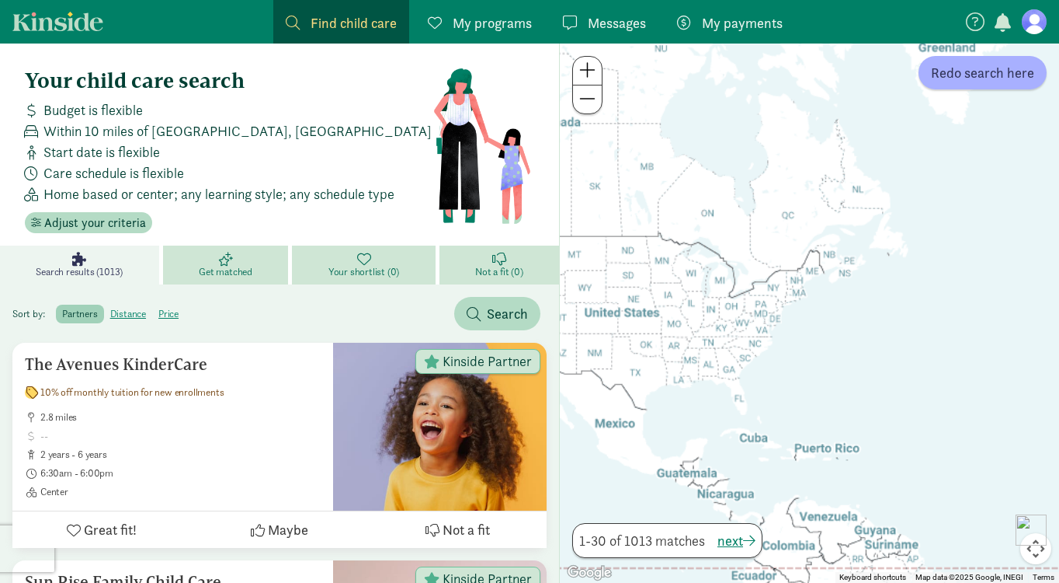
drag, startPoint x: 941, startPoint y: 236, endPoint x: 727, endPoint y: 209, distance: 216.1
click at [727, 209] on div at bounding box center [809, 312] width 499 height 539
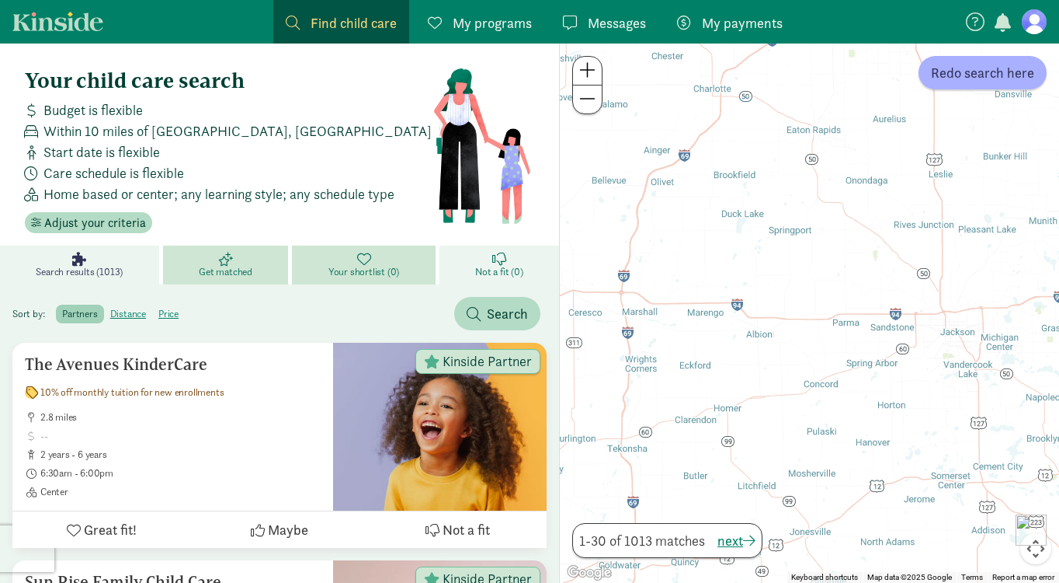
drag, startPoint x: 739, startPoint y: 353, endPoint x: 523, endPoint y: 259, distance: 235.9
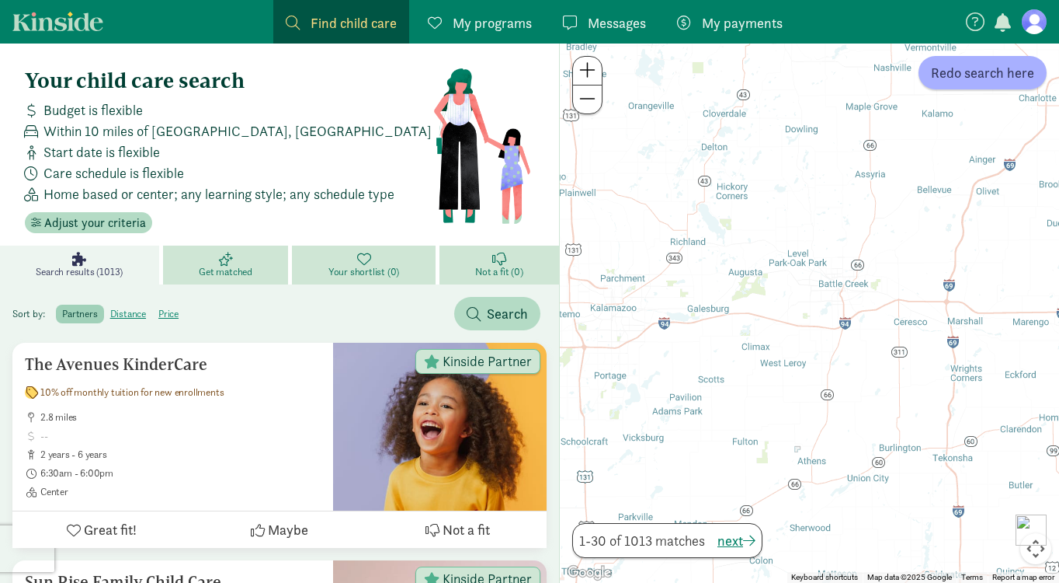
drag, startPoint x: 688, startPoint y: 301, endPoint x: 993, endPoint y: 311, distance: 304.6
click at [993, 311] on div at bounding box center [809, 312] width 499 height 539
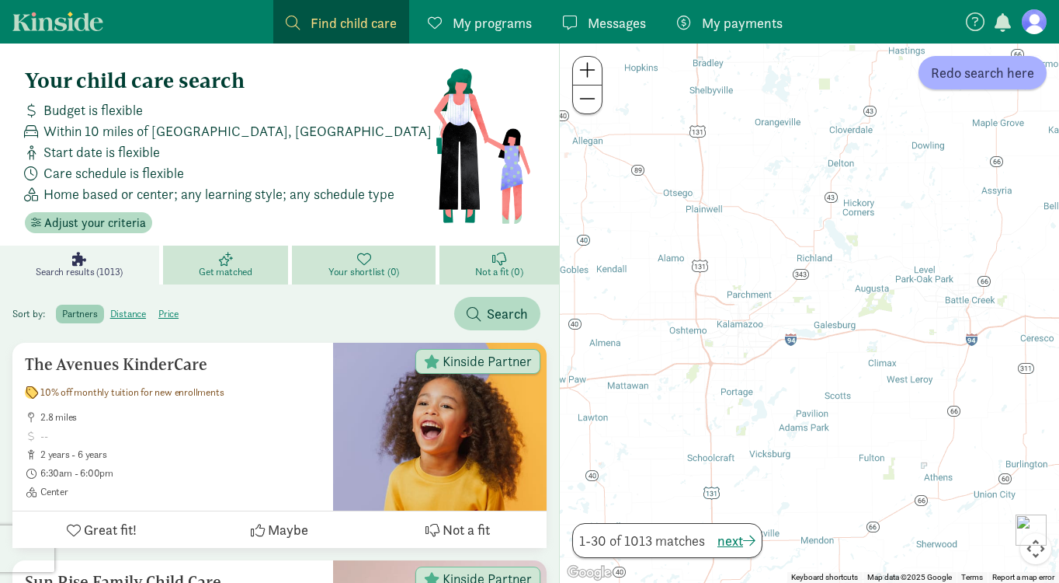
drag, startPoint x: 736, startPoint y: 313, endPoint x: 868, endPoint y: 331, distance: 132.5
click at [868, 331] on div at bounding box center [809, 312] width 499 height 539
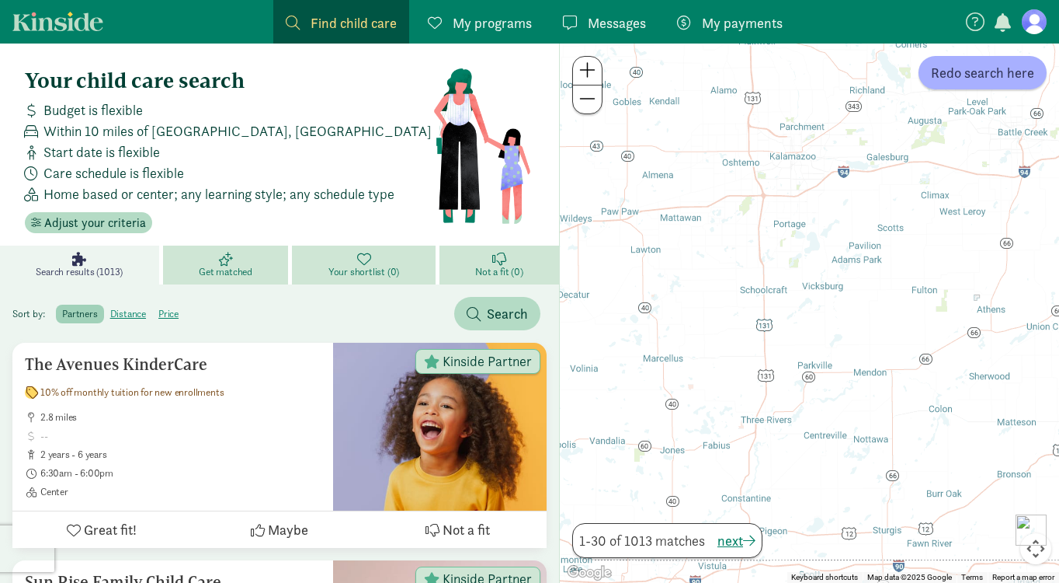
drag, startPoint x: 791, startPoint y: 433, endPoint x: 844, endPoint y: 261, distance: 179.6
click at [844, 261] on div at bounding box center [809, 312] width 499 height 539
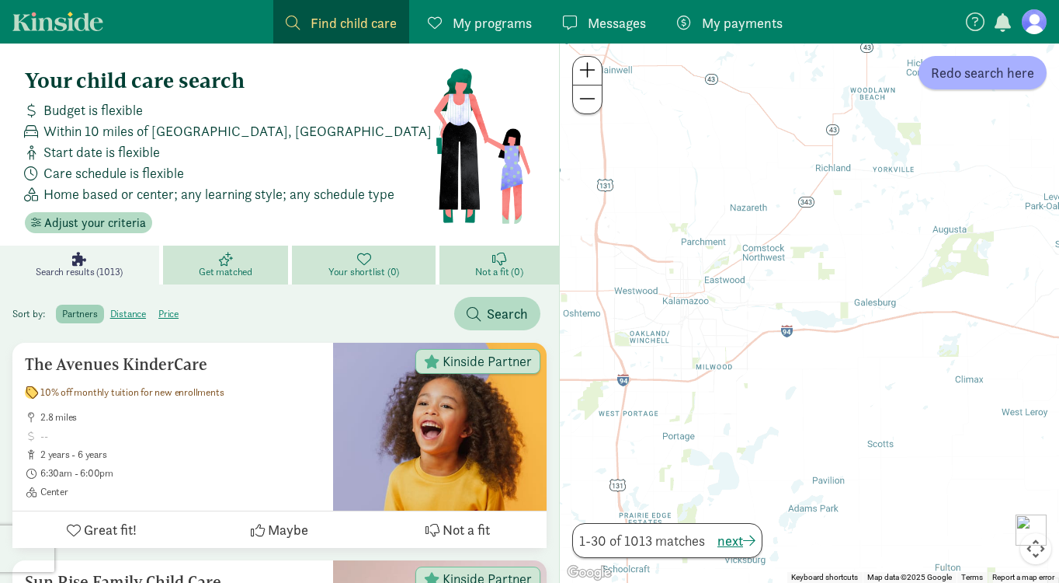
drag, startPoint x: 901, startPoint y: 166, endPoint x: 798, endPoint y: 391, distance: 247.5
click at [798, 391] on div at bounding box center [809, 312] width 499 height 539
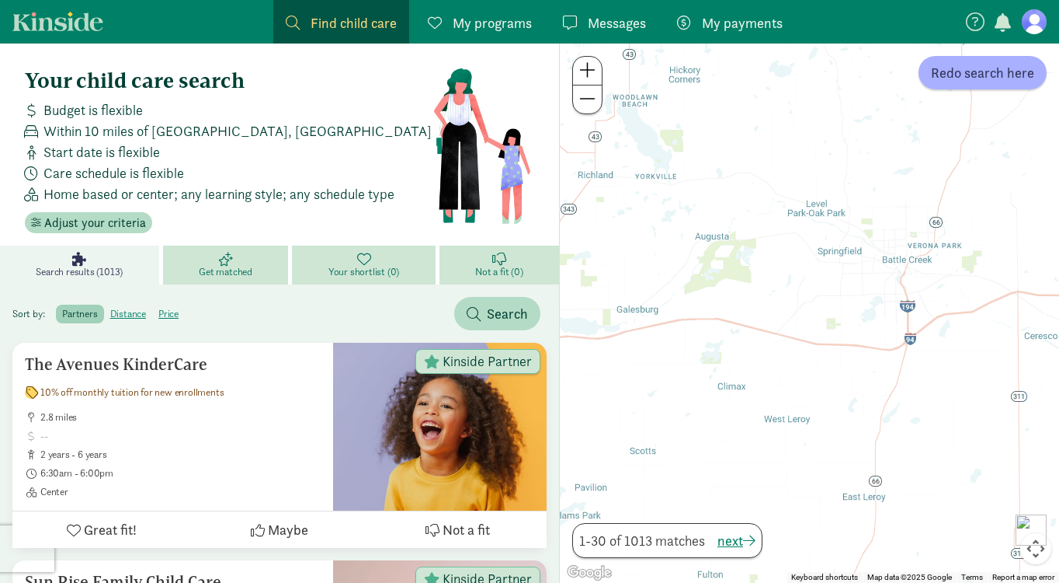
click at [621, 412] on div at bounding box center [809, 312] width 499 height 539
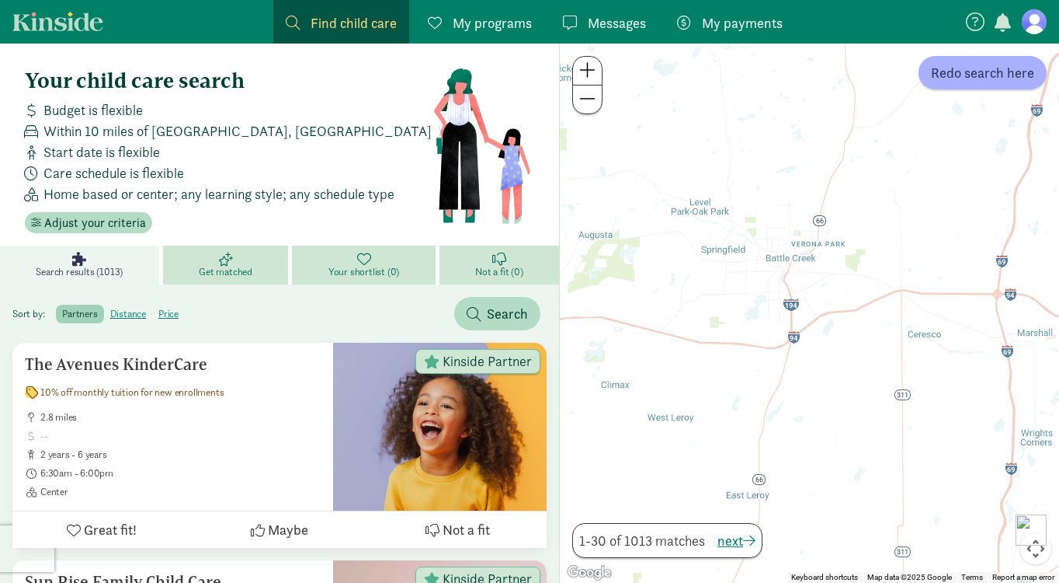
drag, startPoint x: 910, startPoint y: 405, endPoint x: 799, endPoint y: 405, distance: 110.3
click at [799, 405] on div at bounding box center [809, 312] width 499 height 539
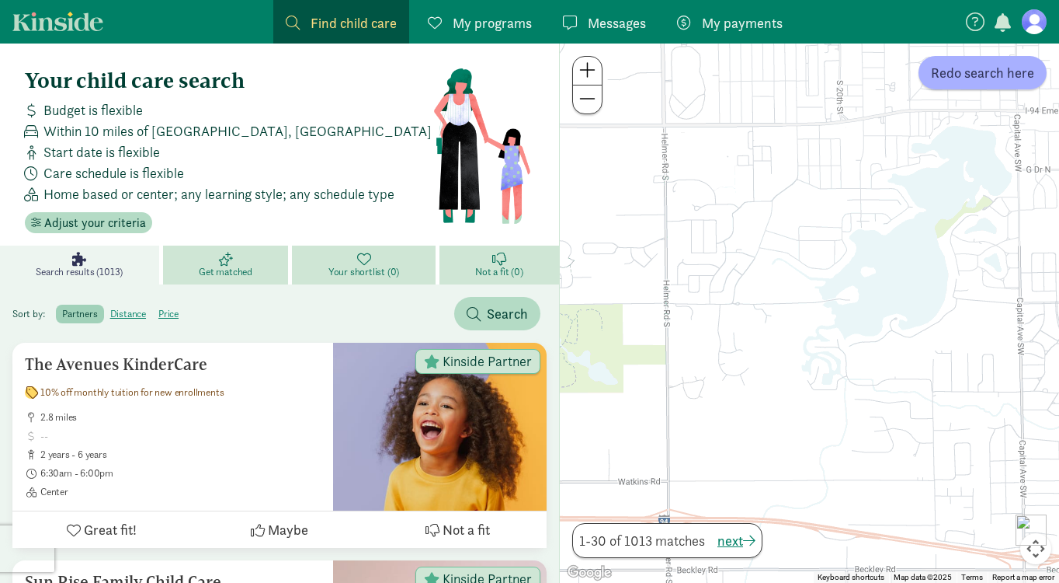
drag, startPoint x: 851, startPoint y: 321, endPoint x: 932, endPoint y: 119, distance: 217.5
click at [932, 120] on div at bounding box center [809, 312] width 499 height 539
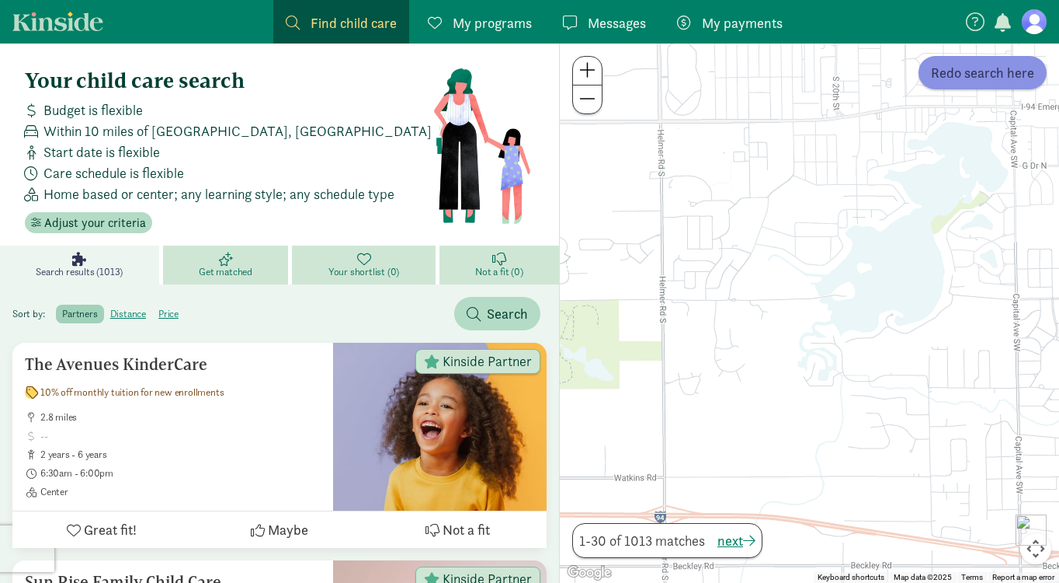
click at [965, 71] on span "Redo search here" at bounding box center [982, 72] width 103 height 21
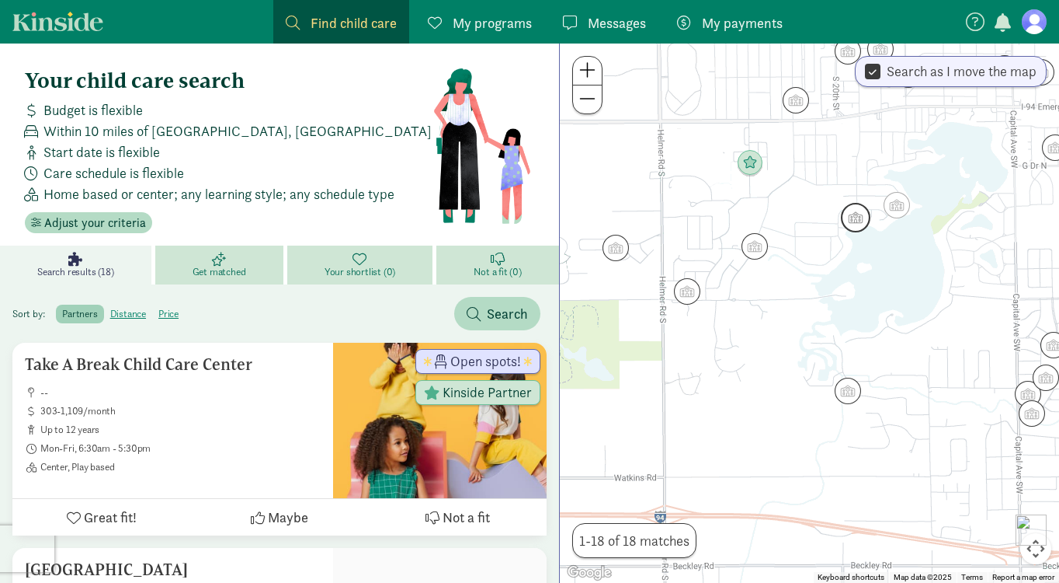
click at [852, 216] on img "Click to see details" at bounding box center [856, 218] width 30 height 30
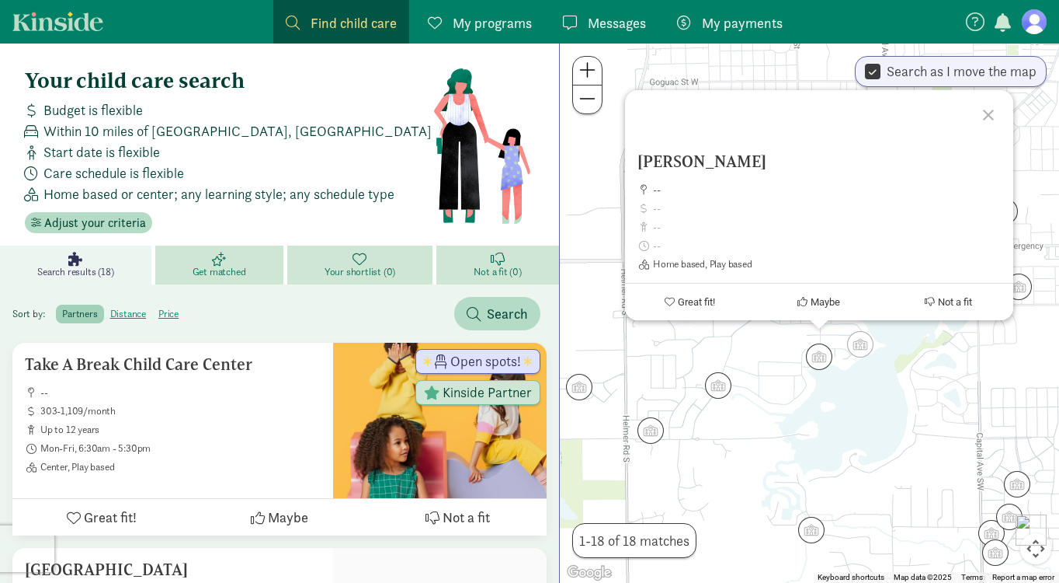
click at [994, 113] on div at bounding box center [991, 112] width 45 height 45
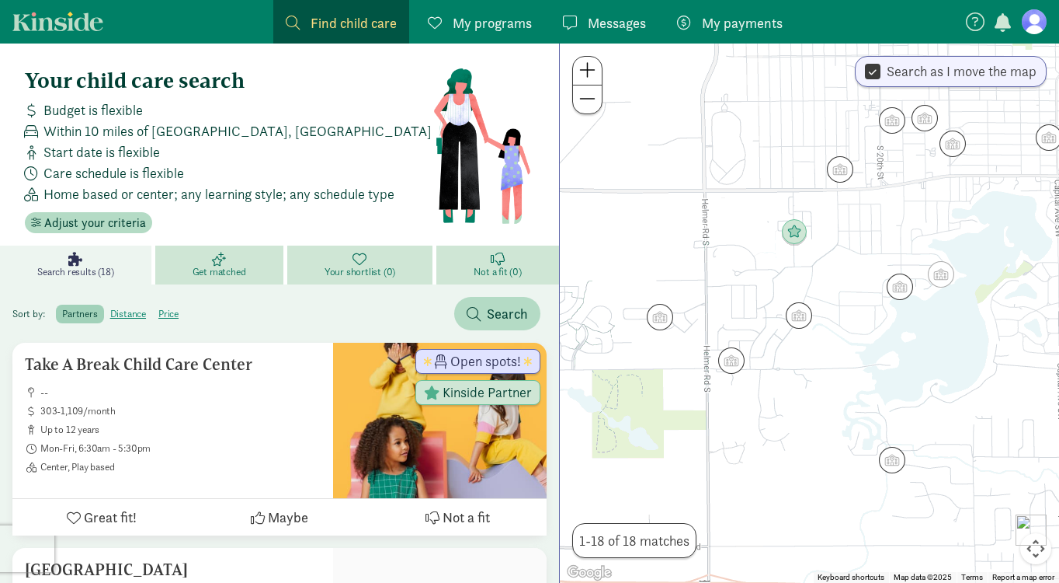
drag, startPoint x: 782, startPoint y: 385, endPoint x: 863, endPoint y: 314, distance: 107.8
click at [863, 314] on div at bounding box center [809, 312] width 499 height 539
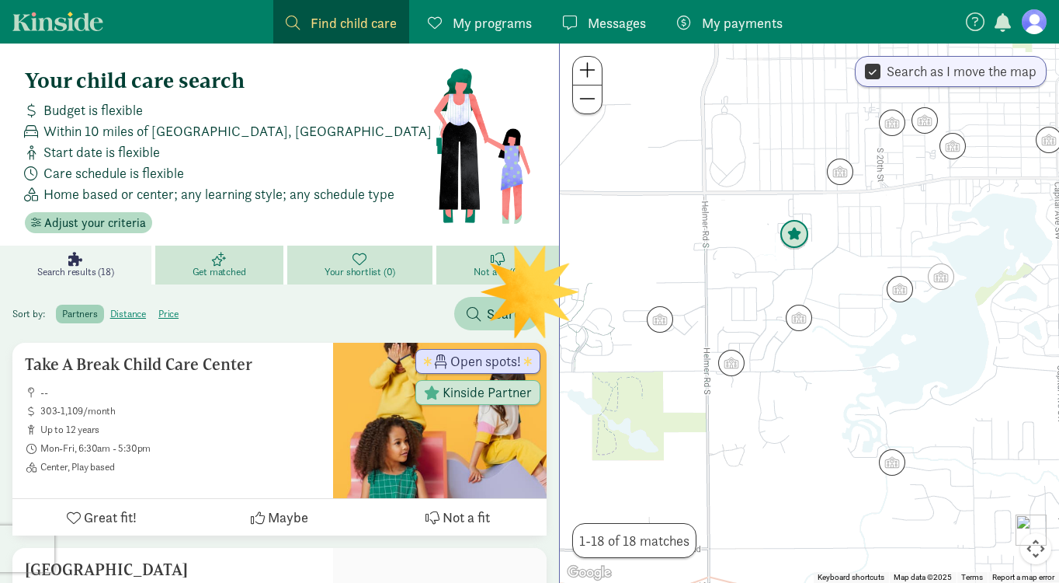
click at [798, 237] on img "Click to see details" at bounding box center [795, 235] width 30 height 30
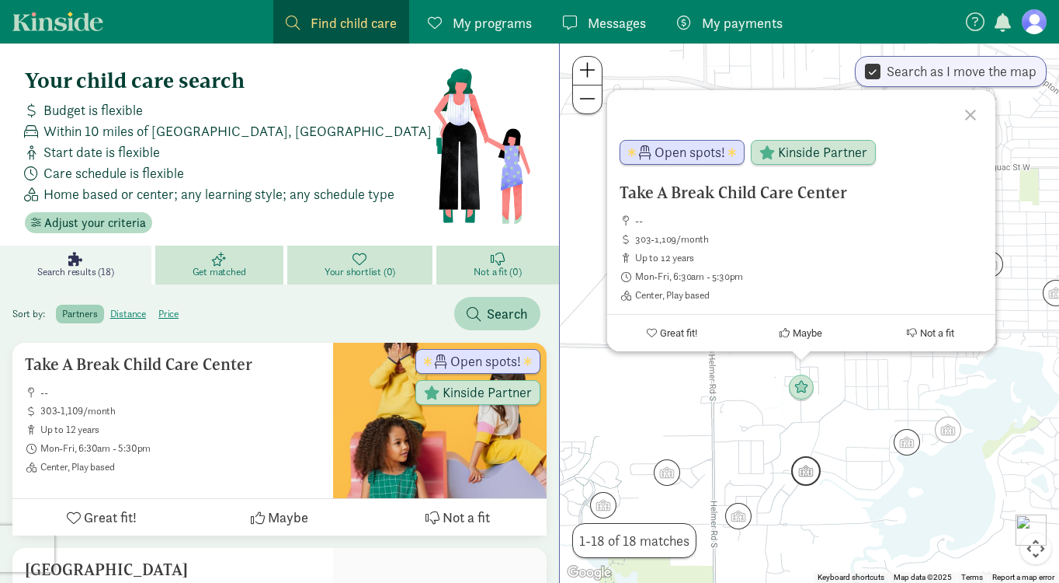
click at [809, 470] on img "Click to see details" at bounding box center [806, 471] width 30 height 30
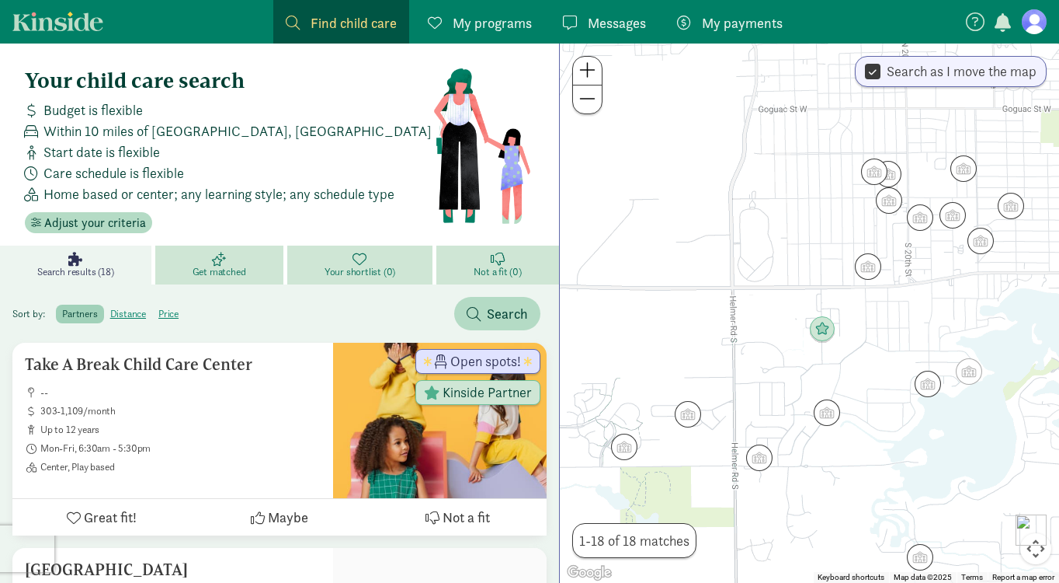
drag, startPoint x: 820, startPoint y: 493, endPoint x: 842, endPoint y: 412, distance: 83.7
click at [842, 412] on div "To navigate, press the arrow keys." at bounding box center [809, 312] width 499 height 539
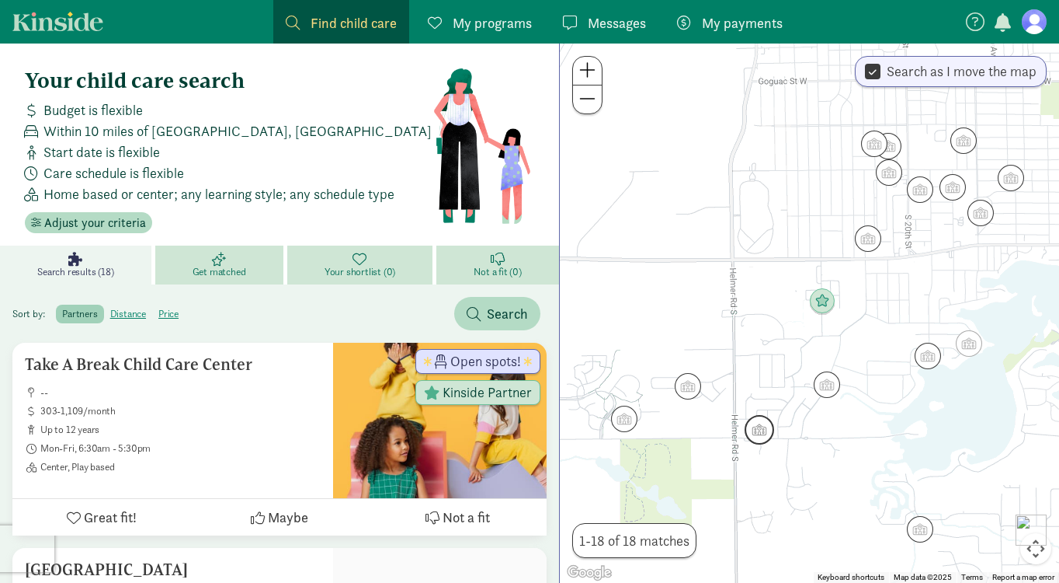
click at [762, 432] on img "Click to see details" at bounding box center [760, 430] width 30 height 30
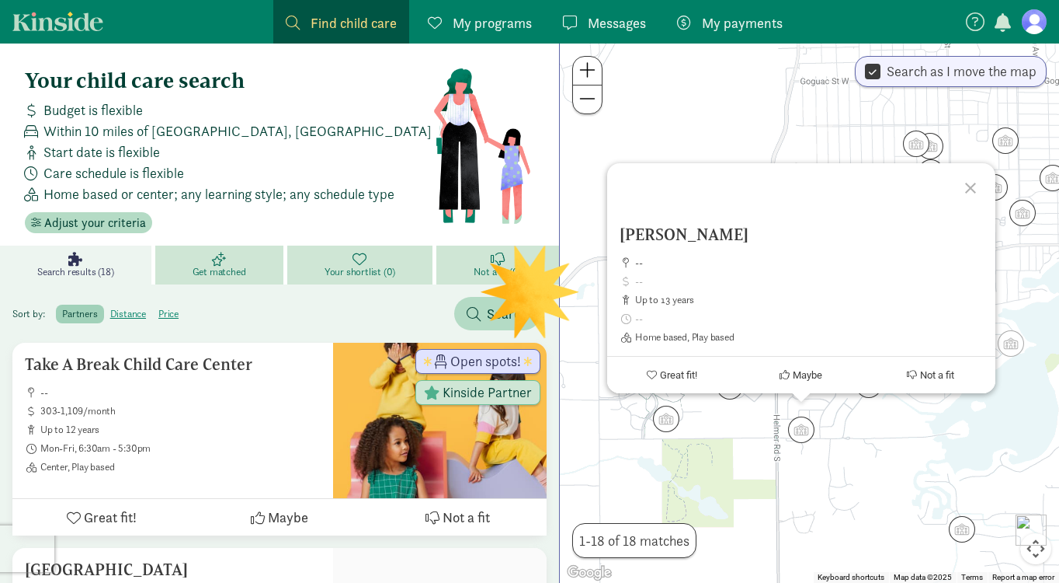
click at [864, 433] on div "Debi Goss -- up to 13 years Home based, Play based Great fit! Maybe Not a fit" at bounding box center [809, 312] width 499 height 539
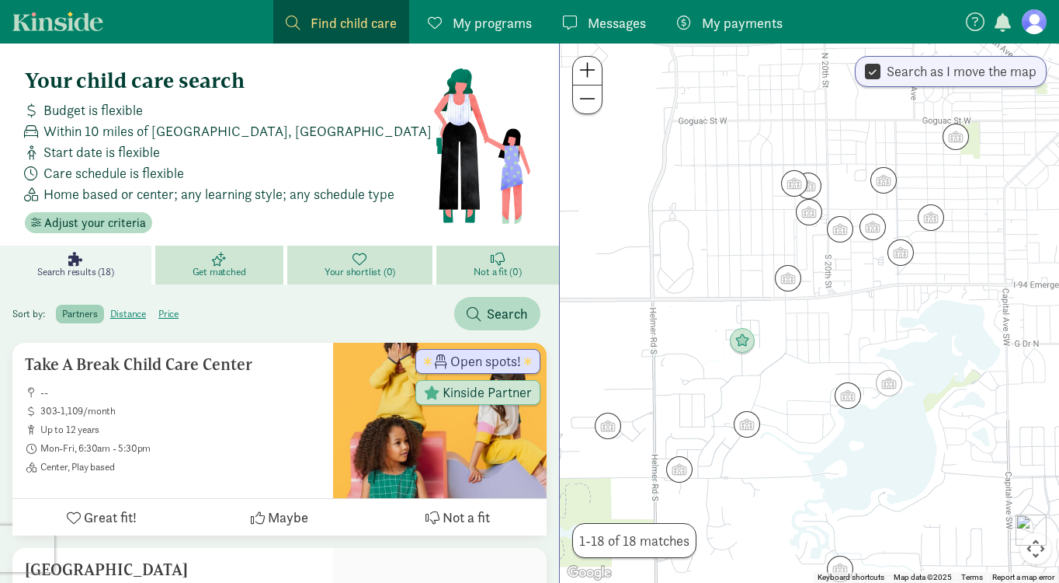
drag, startPoint x: 922, startPoint y: 420, endPoint x: 788, endPoint y: 460, distance: 140.1
click at [788, 460] on div at bounding box center [809, 312] width 499 height 539
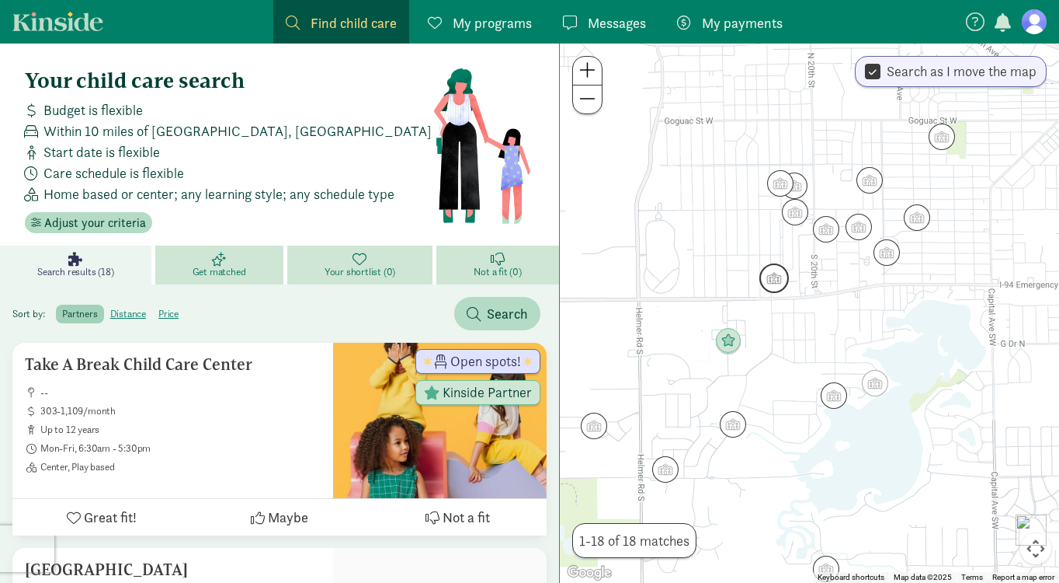
click at [781, 278] on img "Click to see details" at bounding box center [775, 278] width 30 height 30
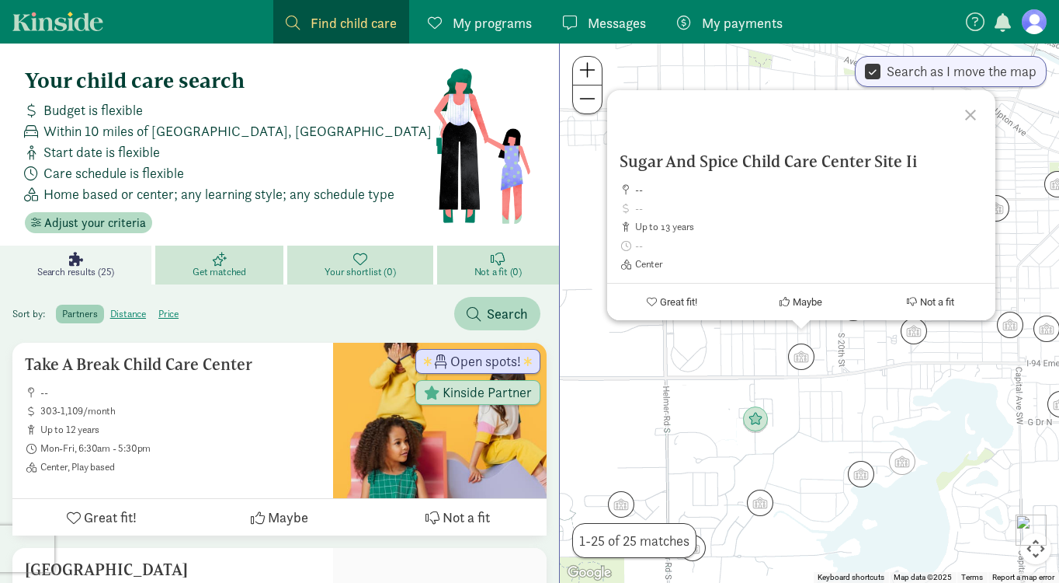
click at [871, 379] on div "To navigate, press the arrow keys. Sugar And Spice Child Care Center Site Ii --…" at bounding box center [809, 312] width 499 height 539
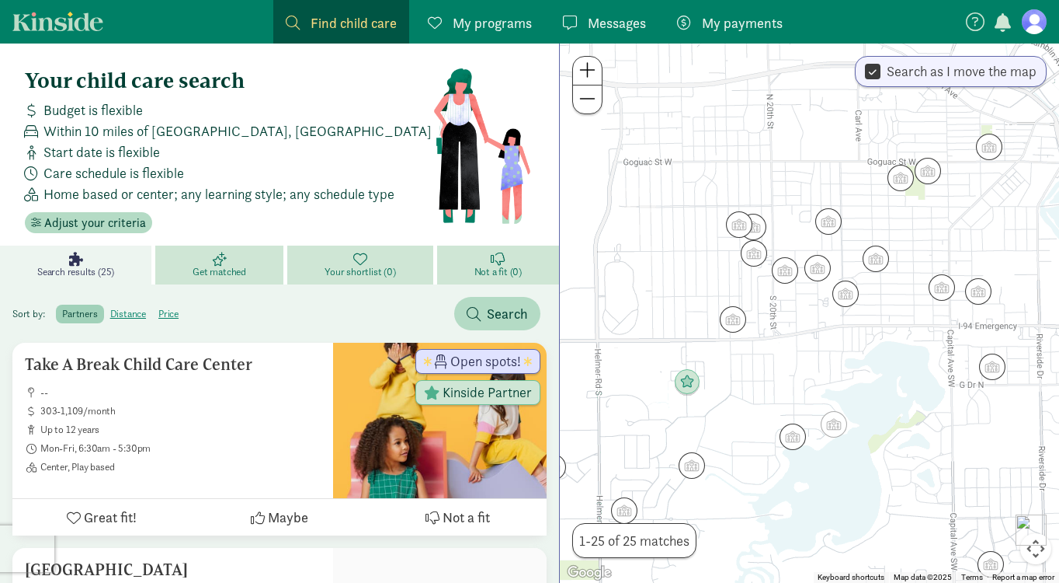
drag, startPoint x: 870, startPoint y: 381, endPoint x: 805, endPoint y: 361, distance: 67.3
click at [805, 361] on div at bounding box center [809, 312] width 499 height 539
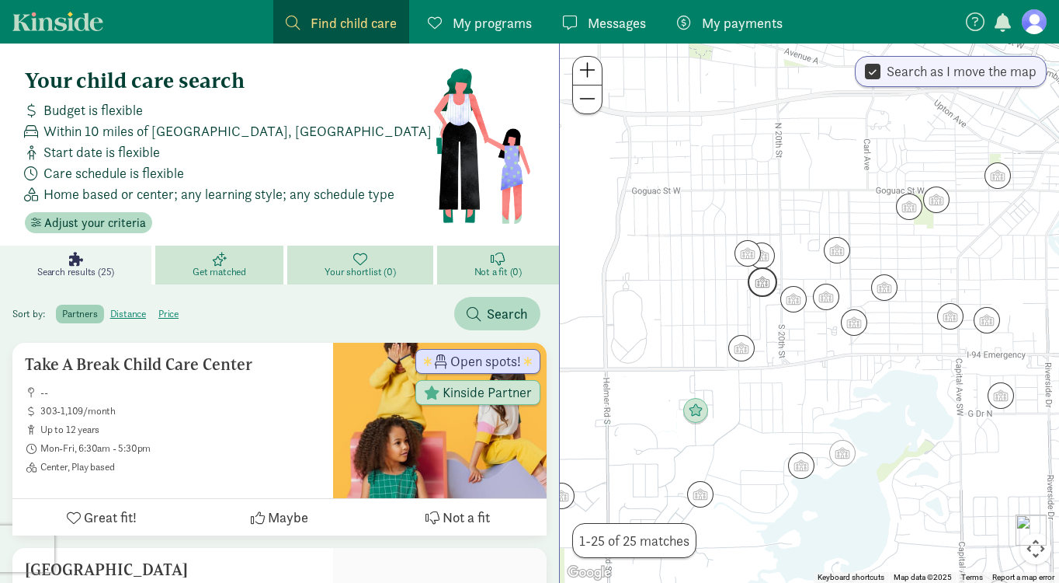
click at [761, 284] on img "Click to see details" at bounding box center [763, 282] width 30 height 30
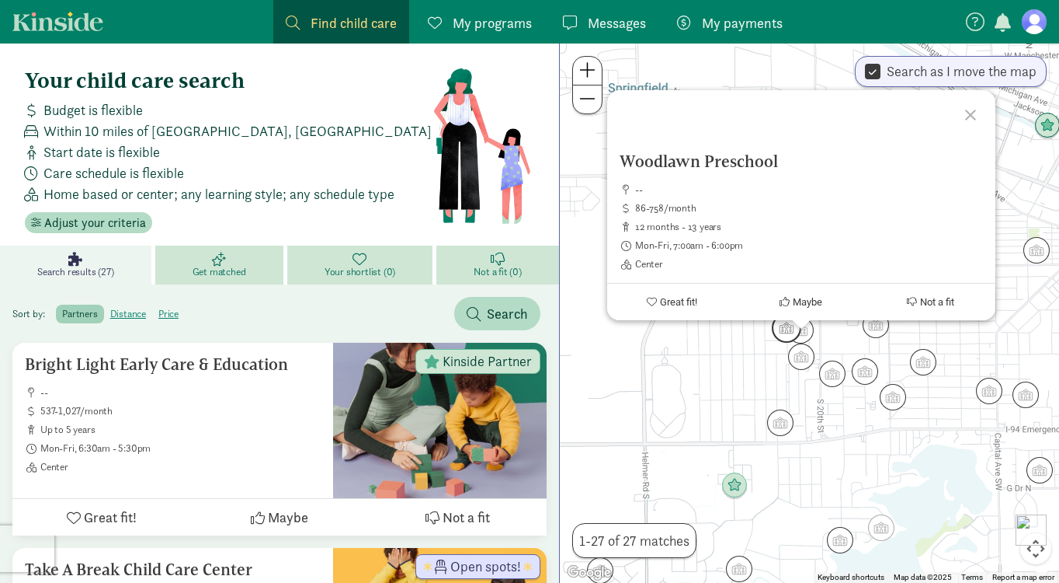
click at [785, 329] on img "Click to see details" at bounding box center [787, 328] width 30 height 30
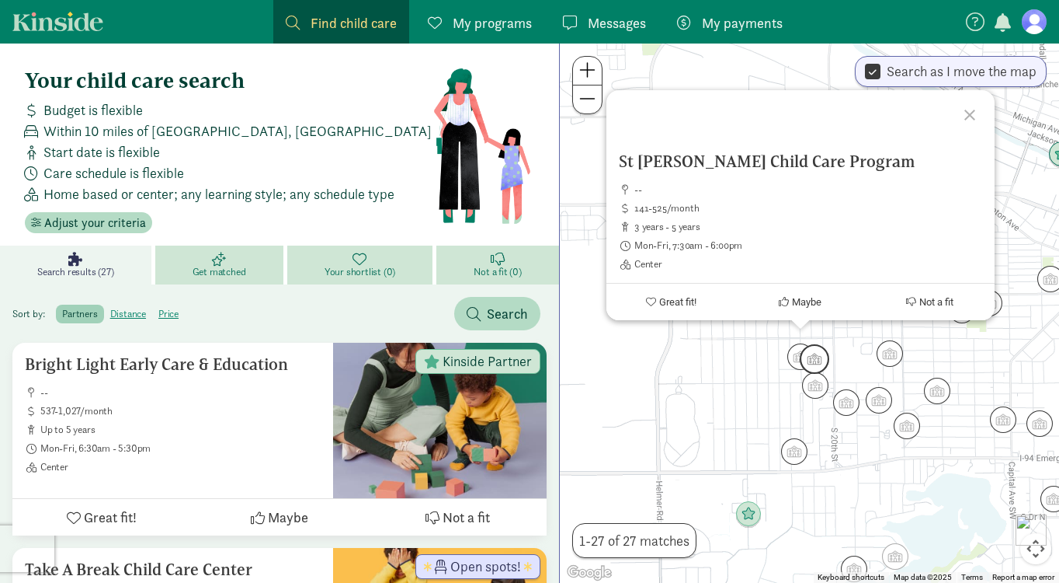
click at [821, 360] on img "Click to see details" at bounding box center [815, 359] width 30 height 30
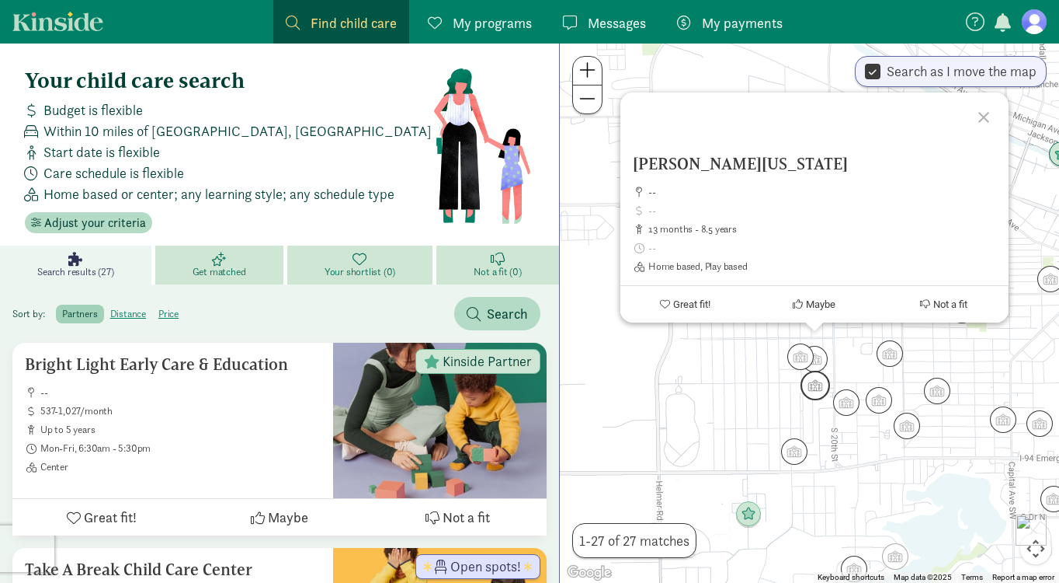
click at [818, 395] on img "Click to see details" at bounding box center [816, 385] width 30 height 30
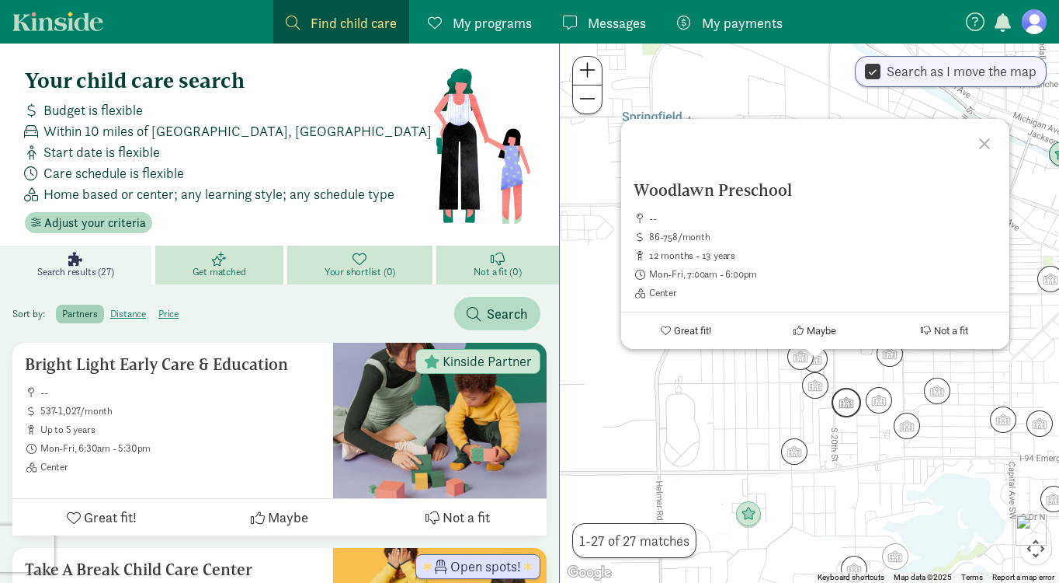
click at [855, 403] on img "Click to see details" at bounding box center [847, 403] width 30 height 30
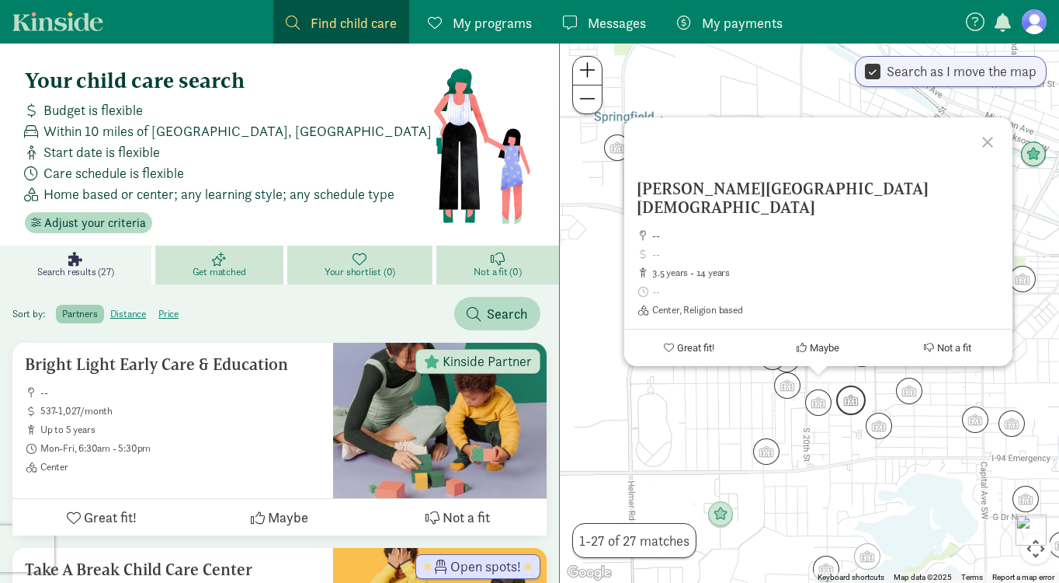
click at [851, 401] on img "Click to see details" at bounding box center [852, 400] width 30 height 30
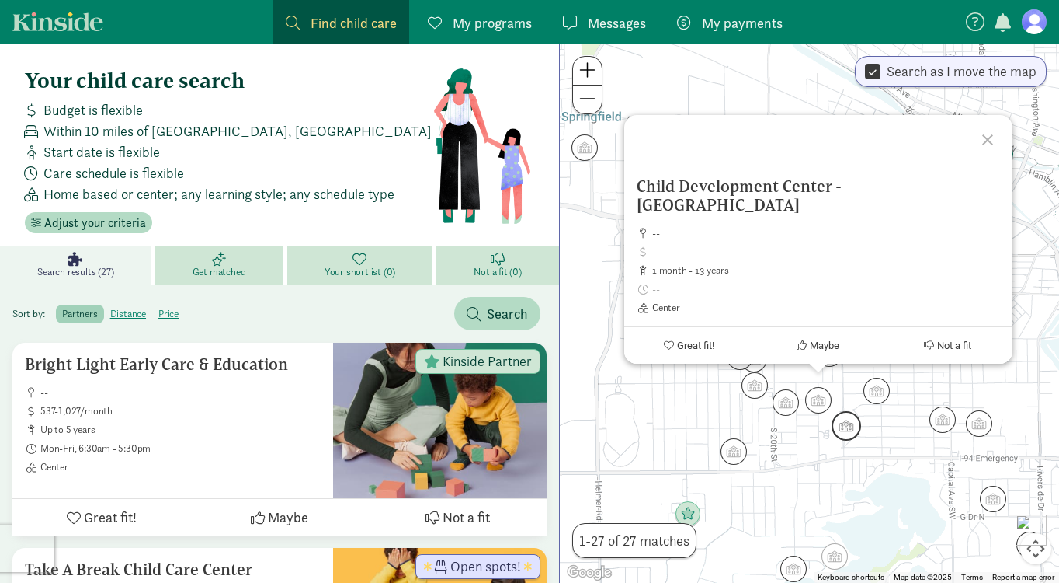
click at [846, 428] on img "Click to see details" at bounding box center [847, 426] width 30 height 30
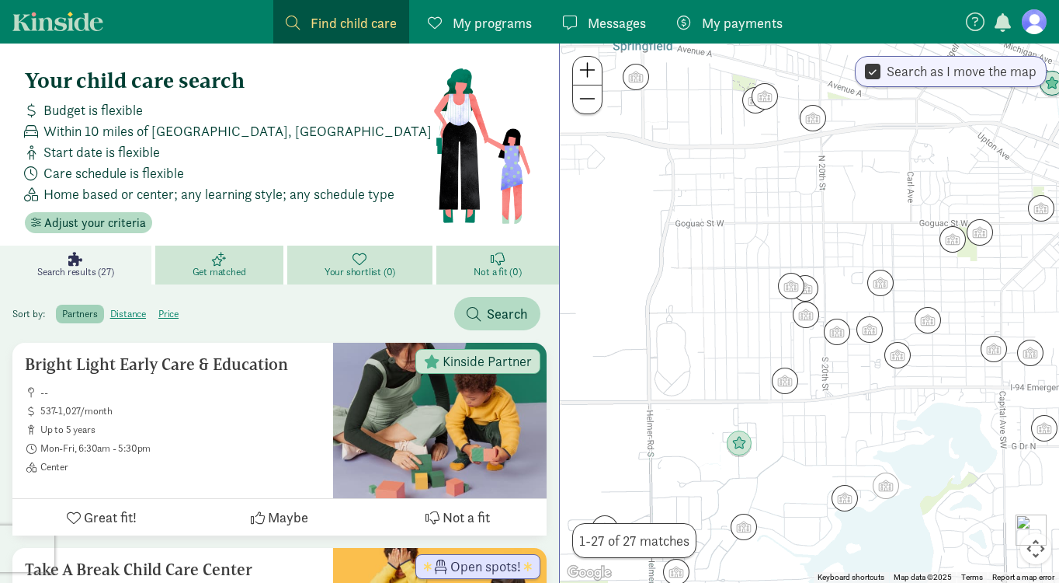
drag, startPoint x: 769, startPoint y: 484, endPoint x: 855, endPoint y: 405, distance: 116.6
click at [855, 405] on div "To navigate, press the arrow keys." at bounding box center [809, 312] width 499 height 539
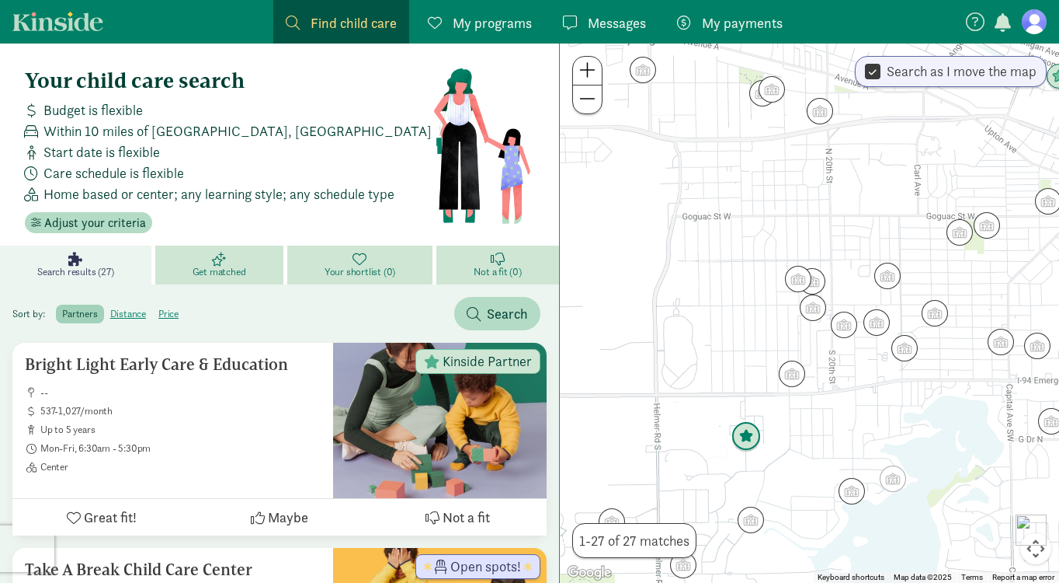
click at [751, 434] on img "Click to see details" at bounding box center [747, 437] width 30 height 30
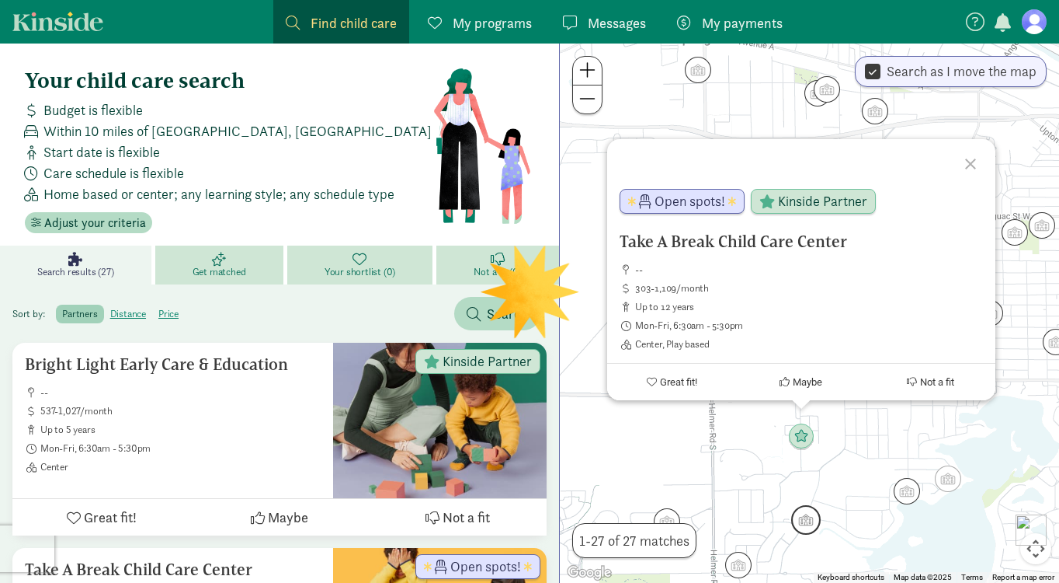
click at [805, 522] on img "Click to see details" at bounding box center [806, 520] width 30 height 30
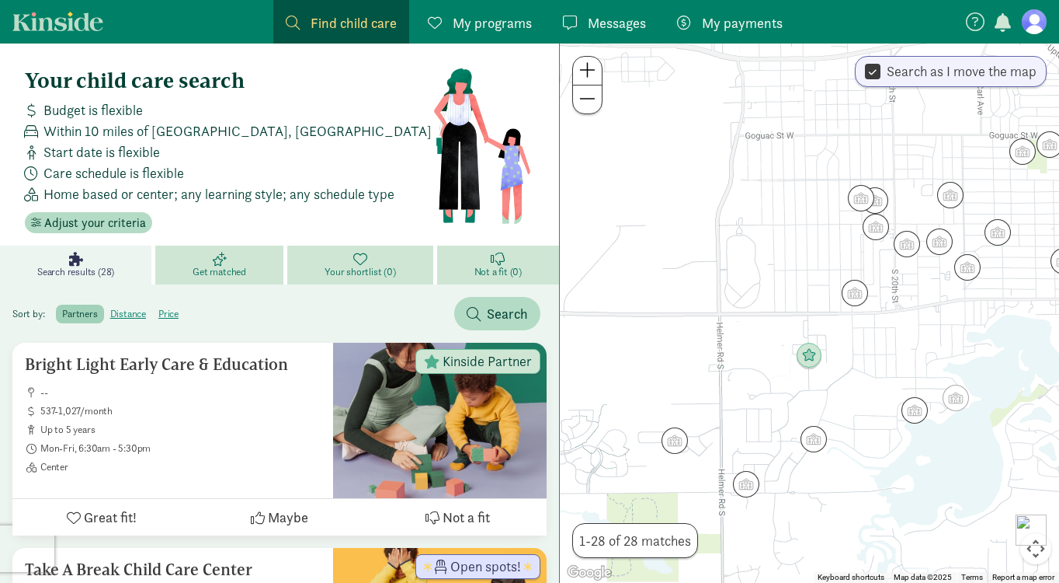
drag, startPoint x: 752, startPoint y: 519, endPoint x: 761, endPoint y: 432, distance: 87.5
click at [760, 433] on div "To navigate, press the arrow keys." at bounding box center [809, 312] width 499 height 539
click at [746, 485] on img "Click to see details" at bounding box center [747, 483] width 30 height 30
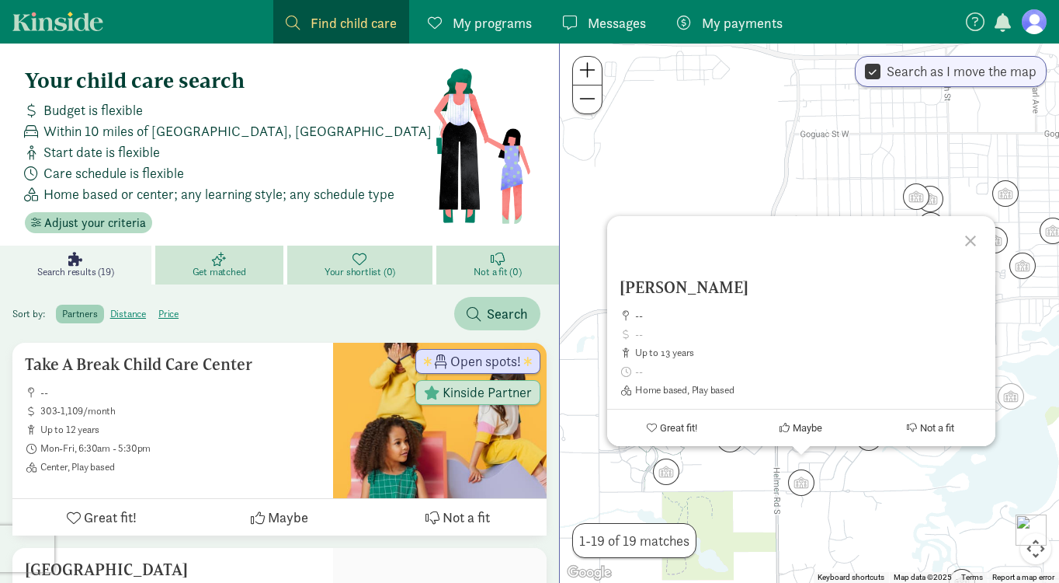
click at [862, 479] on div "Debi Goss -- up to 13 years Home based, Play based Great fit! Maybe Not a fit" at bounding box center [809, 312] width 499 height 539
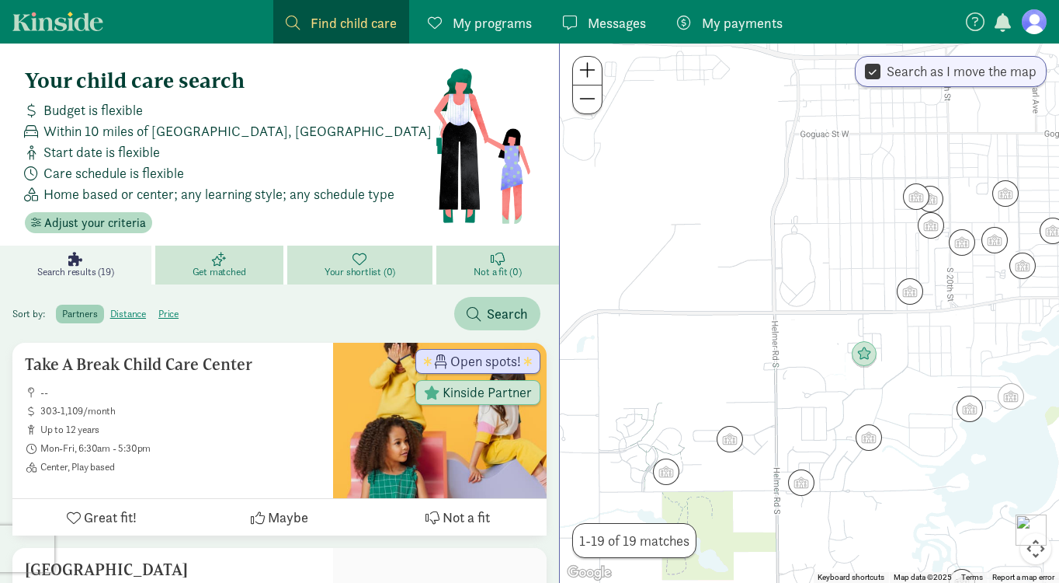
click at [878, 444] on img "Click to see details" at bounding box center [869, 437] width 26 height 26
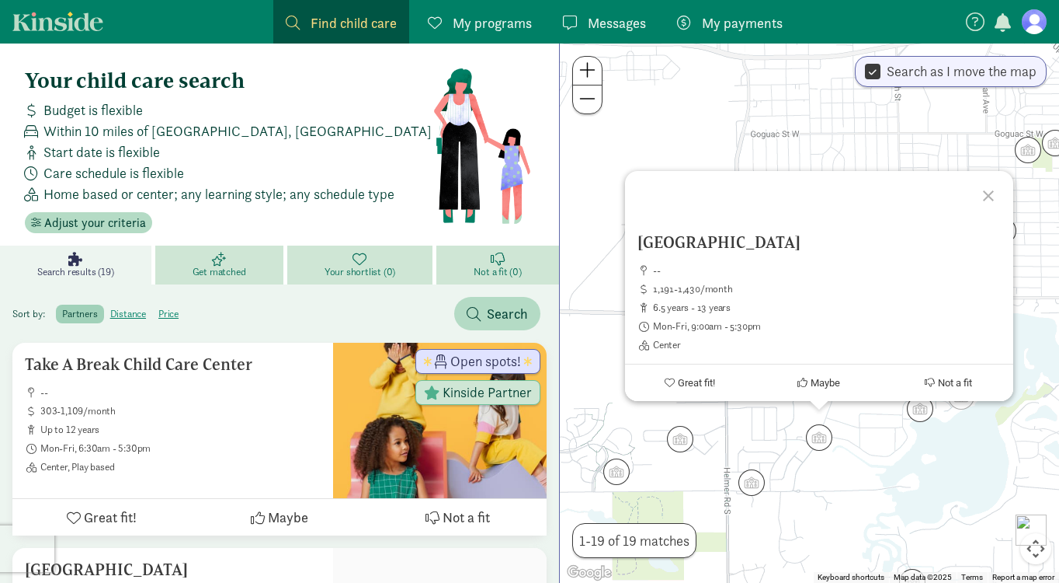
drag, startPoint x: 710, startPoint y: 238, endPoint x: 682, endPoint y: 246, distance: 29.0
click at [682, 246] on h5 "[GEOGRAPHIC_DATA]" at bounding box center [820, 242] width 364 height 19
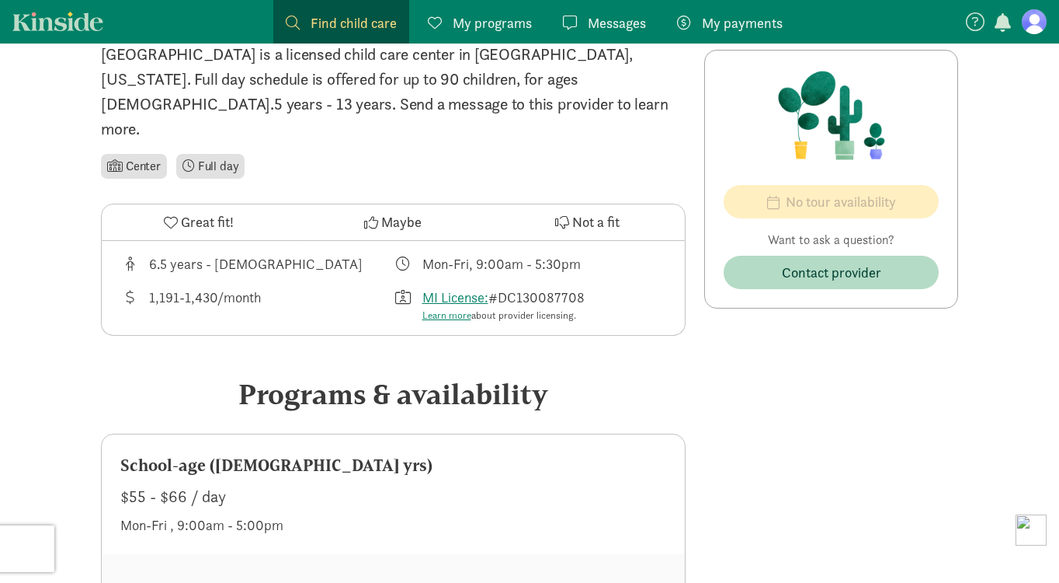
scroll to position [233, 0]
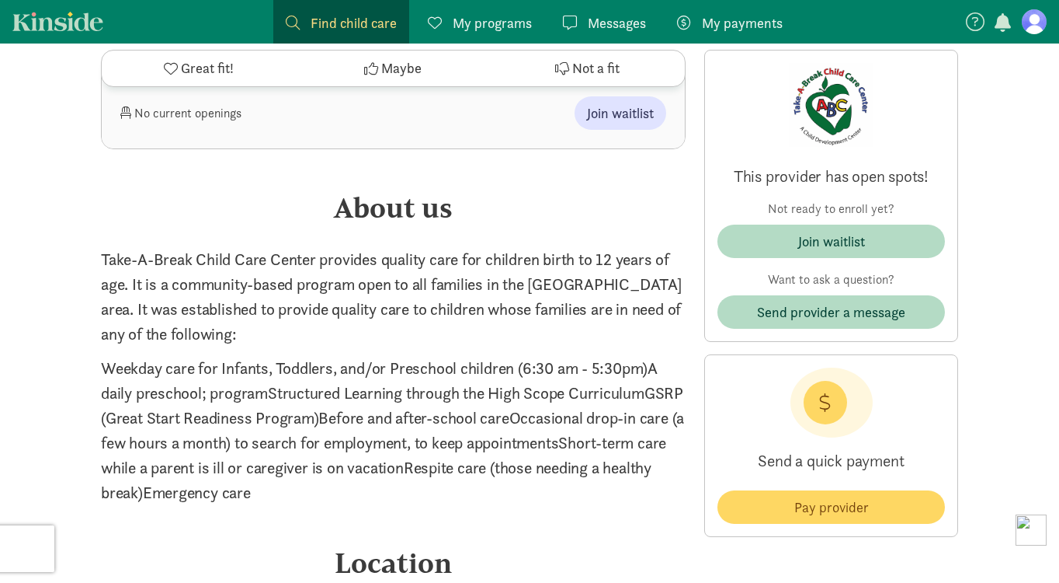
scroll to position [2175, 0]
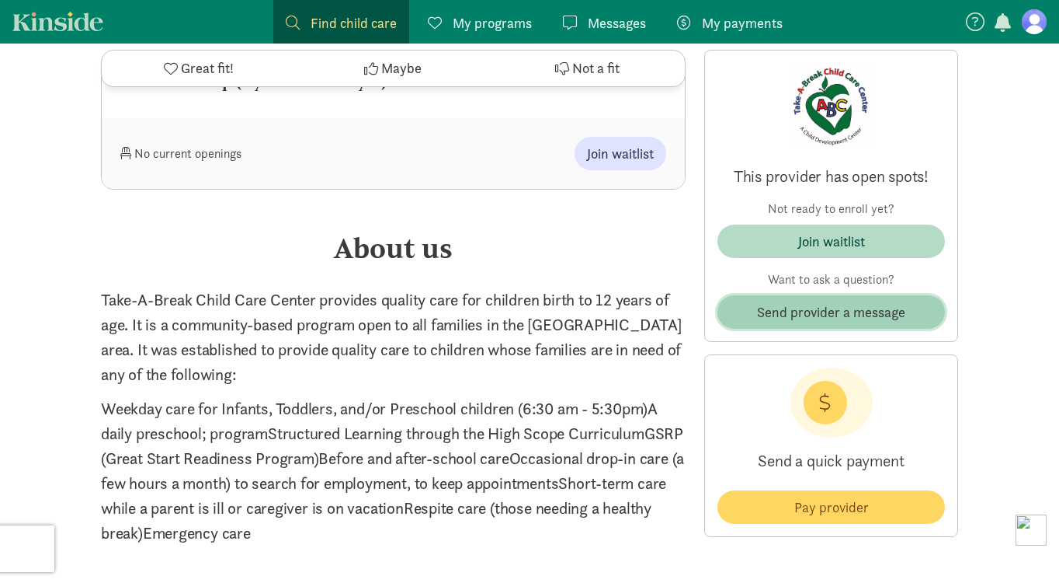
click at [844, 315] on span "Send provider a message" at bounding box center [831, 311] width 148 height 21
